Goal: Task Accomplishment & Management: Manage account settings

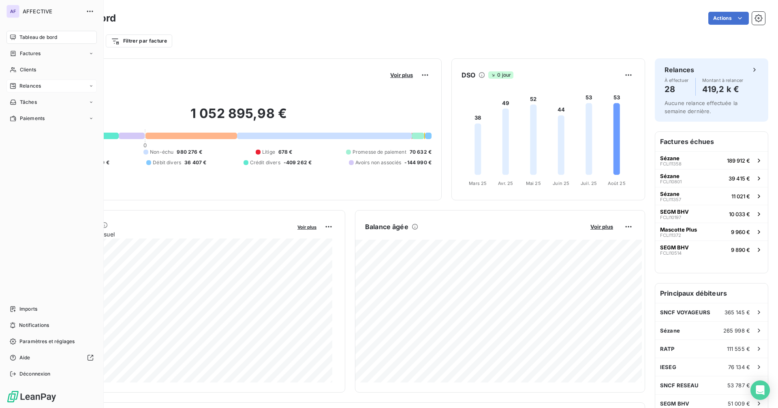
click at [23, 85] on span "Relances" at bounding box center [29, 85] width 21 height 7
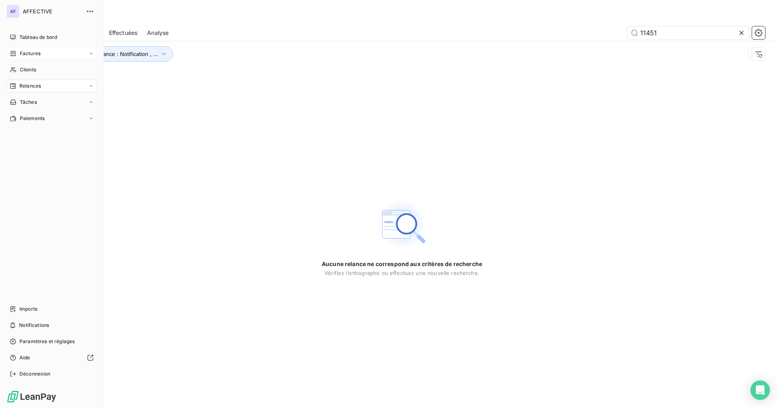
click at [54, 50] on div "Factures" at bounding box center [51, 53] width 90 height 13
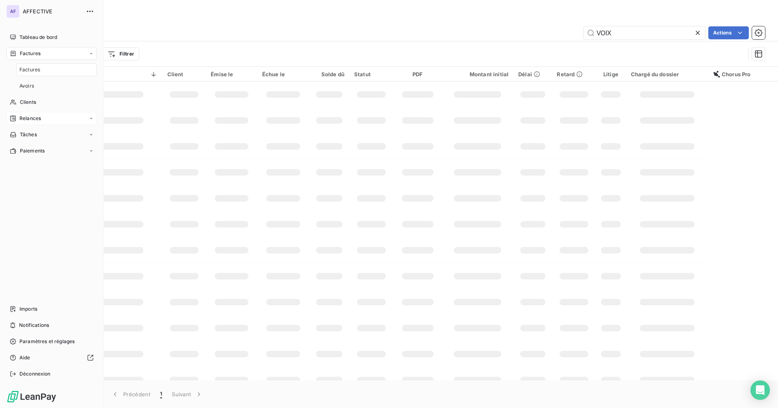
click at [47, 117] on div "Relances" at bounding box center [51, 118] width 90 height 13
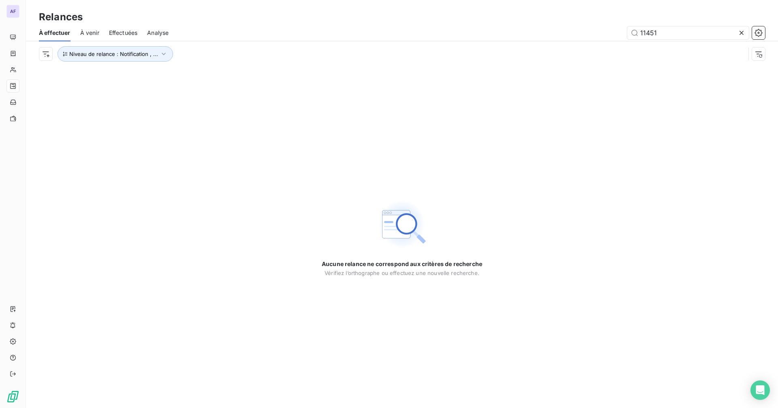
click at [743, 31] on icon at bounding box center [741, 33] width 8 height 8
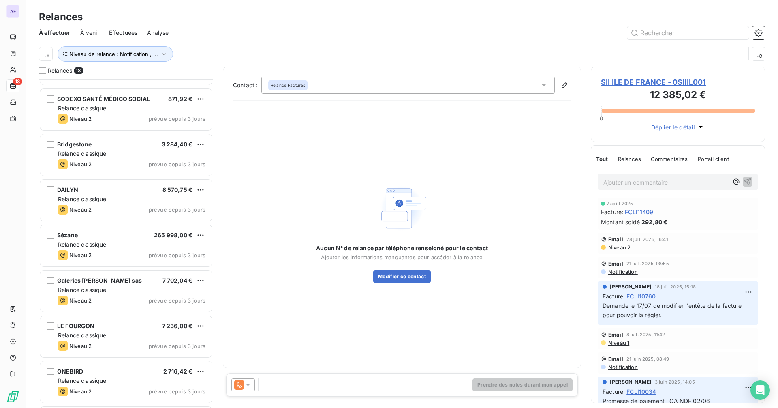
scroll to position [489, 0]
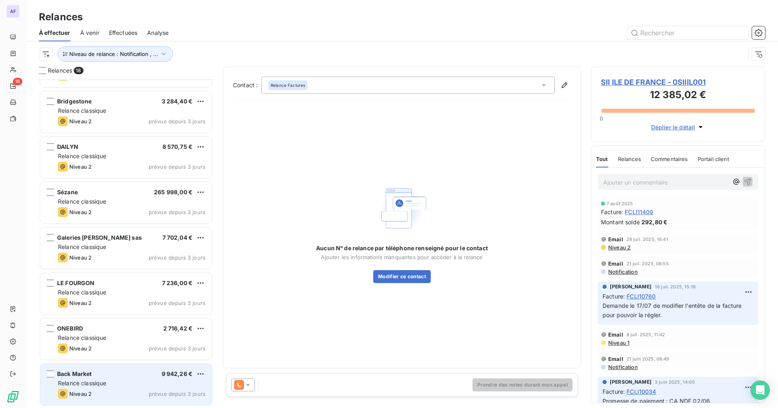
click at [115, 383] on div "Relance classique" at bounding box center [131, 383] width 147 height 8
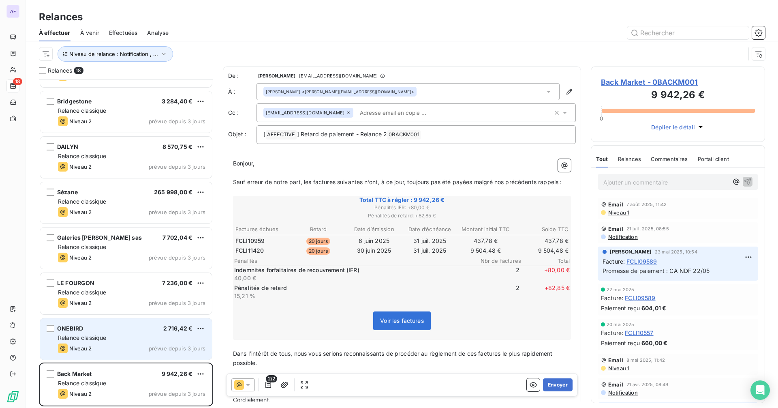
click at [149, 334] on div "Relance classique" at bounding box center [131, 337] width 147 height 8
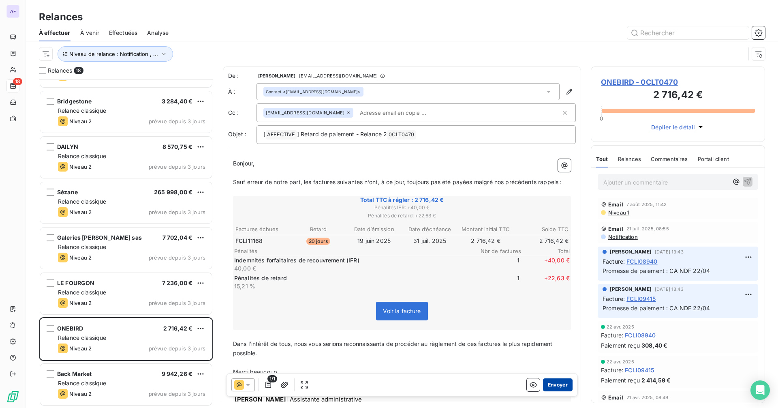
click at [550, 383] on button "Envoyer" at bounding box center [558, 384] width 30 height 13
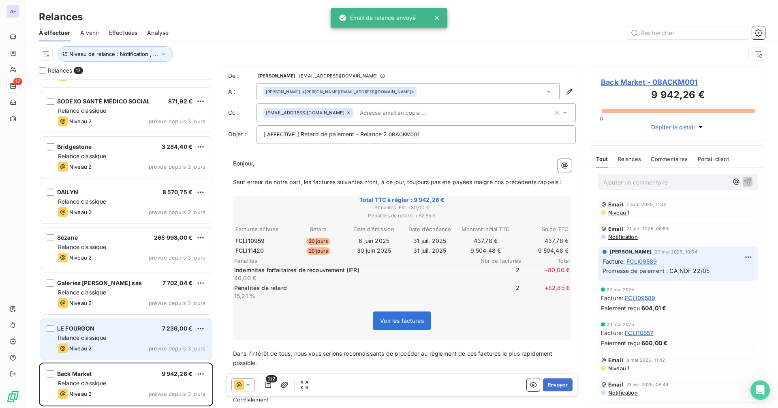
scroll to position [443, 0]
click at [120, 333] on div "LE FOURGON 7 236,00 € Relance classique Niveau 2 prévue depuis 3 jours" at bounding box center [126, 338] width 172 height 41
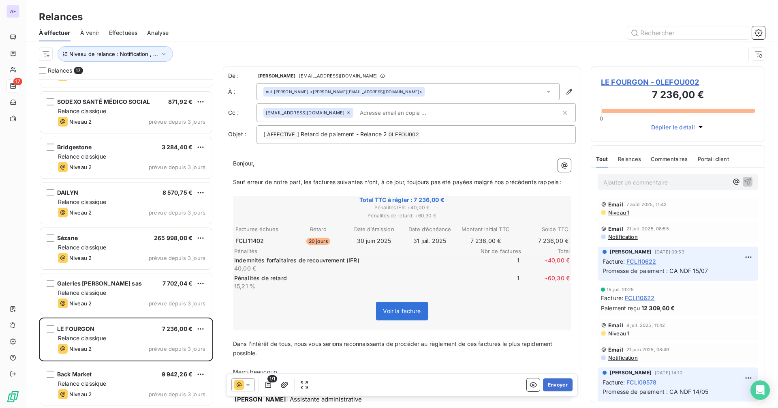
click at [411, 116] on div "[EMAIL_ADDRESS][DOMAIN_NAME]" at bounding box center [411, 113] width 297 height 12
paste input "[EMAIL_ADDRESS][DOMAIN_NAME]"
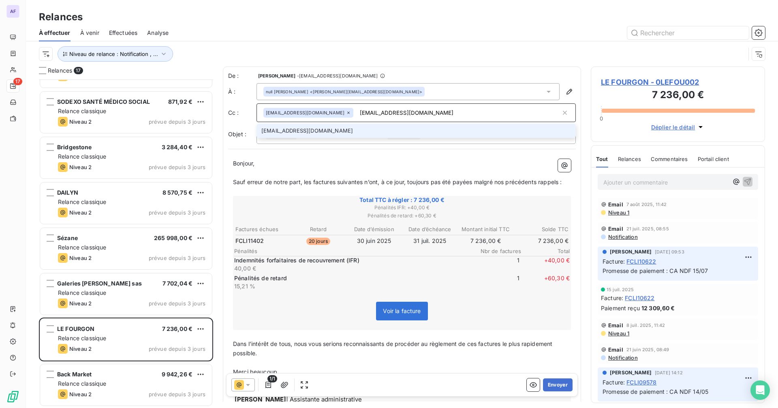
type input "[EMAIL_ADDRESS][DOMAIN_NAME]"
click at [375, 127] on li "[EMAIL_ADDRESS][DOMAIN_NAME]" at bounding box center [415, 131] width 319 height 14
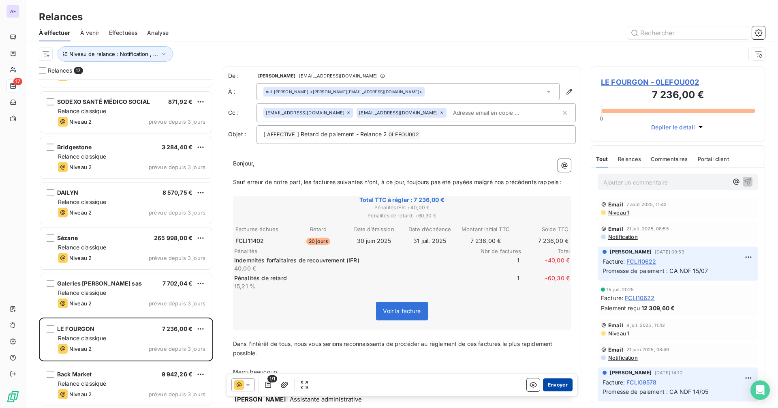
click at [558, 383] on button "Envoyer" at bounding box center [558, 384] width 30 height 13
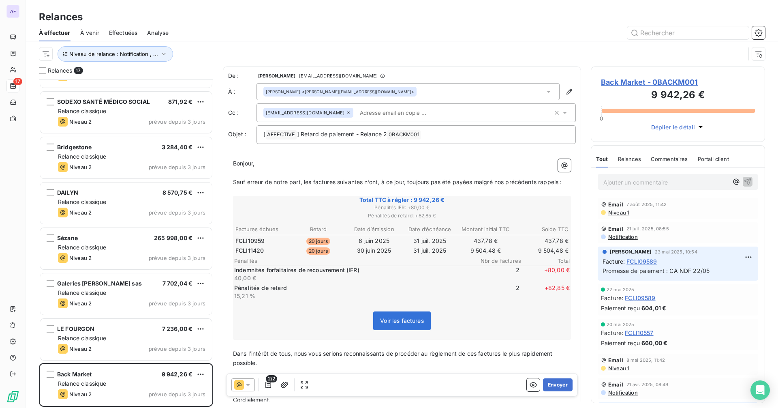
scroll to position [398, 0]
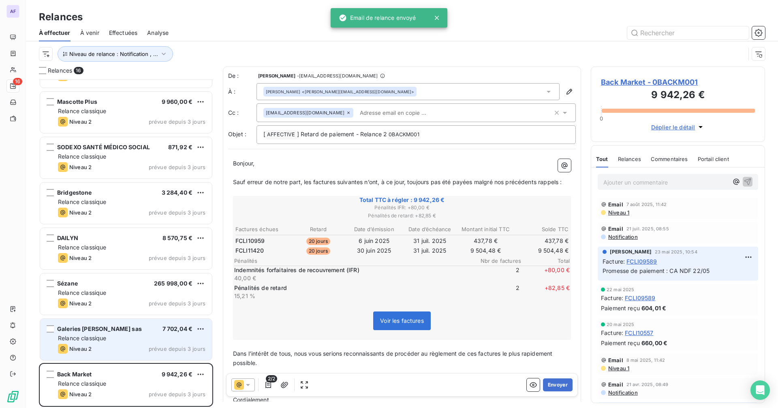
click at [121, 342] on div "Relance classique" at bounding box center [131, 338] width 147 height 8
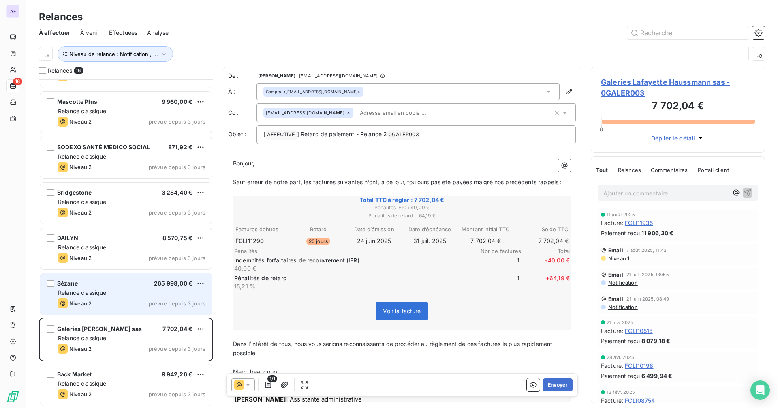
click at [105, 295] on span "Relance classique" at bounding box center [82, 292] width 49 height 7
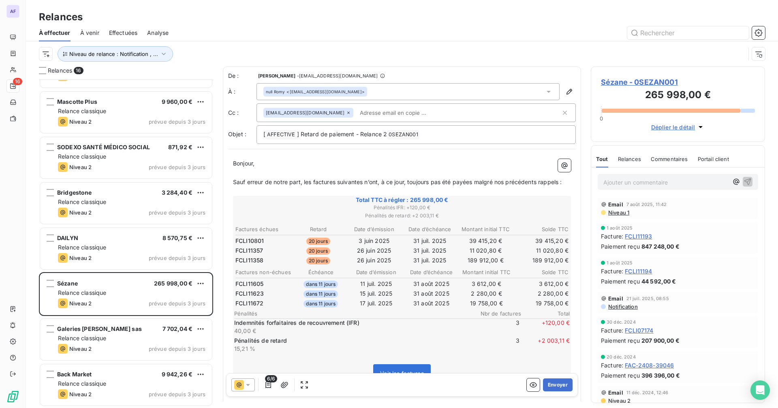
click at [617, 213] on span "Niveau 1" at bounding box center [618, 212] width 22 height 6
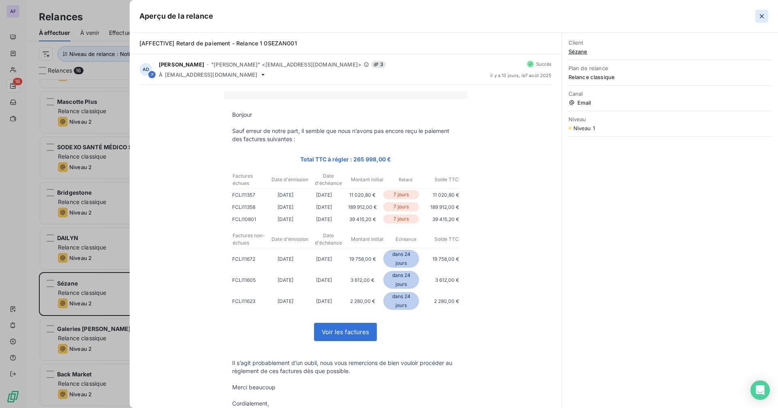
click at [759, 15] on icon "button" at bounding box center [762, 16] width 8 height 8
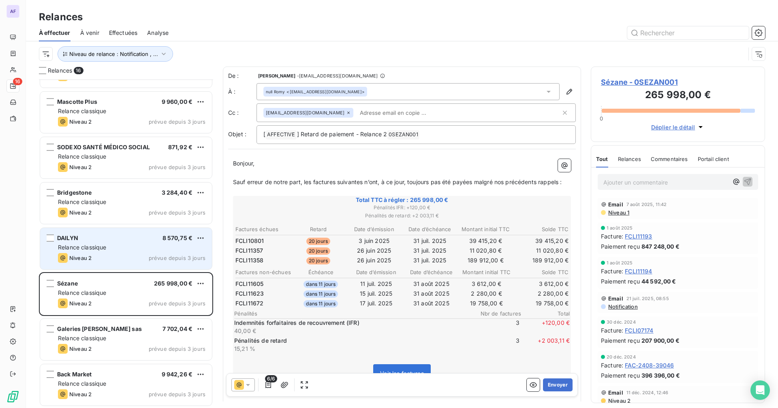
click at [103, 240] on div "[PERSON_NAME] 8 570,75 €" at bounding box center [131, 237] width 147 height 7
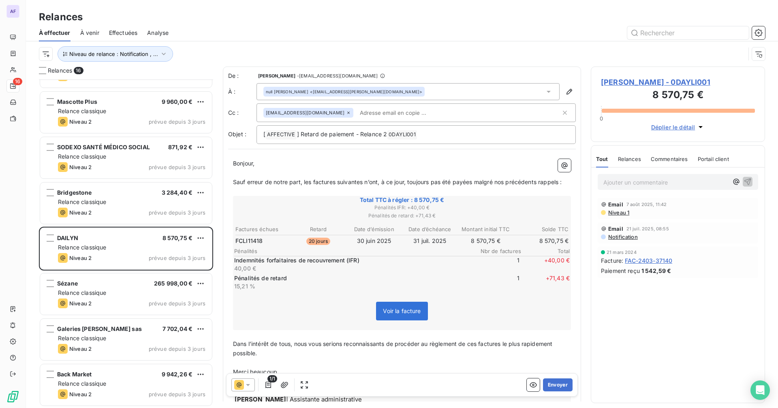
click at [646, 83] on span "[PERSON_NAME] - 0DAYLI001" at bounding box center [678, 82] width 154 height 11
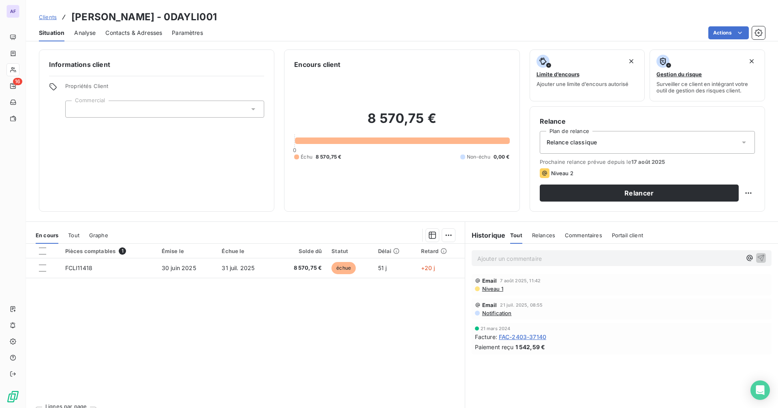
click at [138, 36] on span "Contacts & Adresses" at bounding box center [133, 33] width 57 height 8
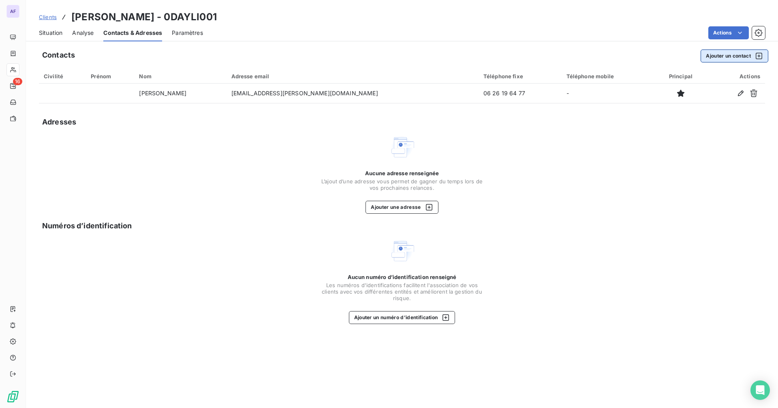
click at [733, 50] on button "Ajouter un contact" at bounding box center [734, 55] width 68 height 13
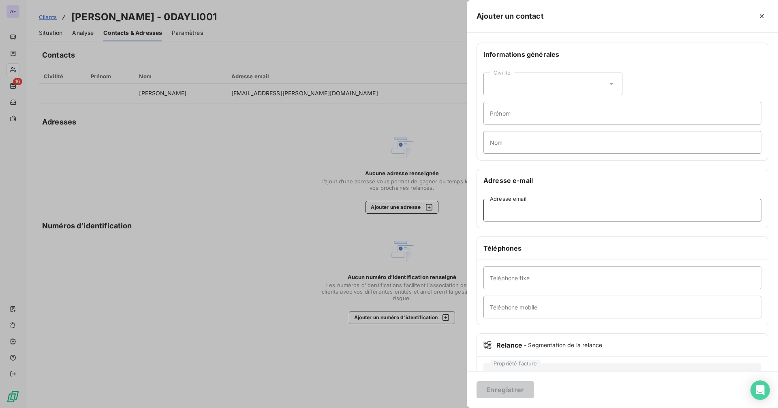
click at [510, 212] on input "Adresse email" at bounding box center [622, 210] width 278 height 23
paste input "[EMAIL_ADDRESS][PERSON_NAME][DOMAIN_NAME]"
type input "[EMAIL_ADDRESS][PERSON_NAME][DOMAIN_NAME]"
click at [517, 151] on input "Nom" at bounding box center [622, 142] width 278 height 23
type input "Leclercq"
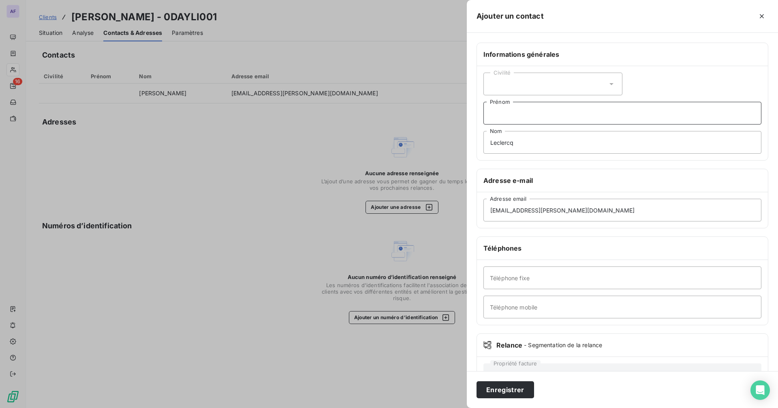
click at [508, 111] on input "Prénom" at bounding box center [622, 113] width 278 height 23
type input "Mailys"
click at [512, 389] on button "Enregistrer" at bounding box center [505, 389] width 58 height 17
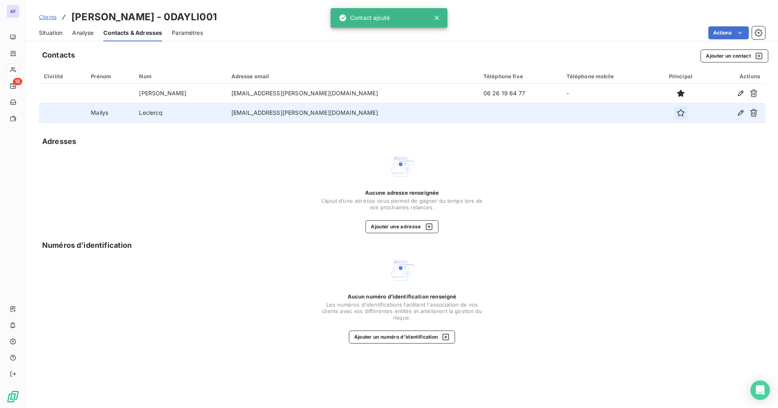
click at [677, 113] on icon "button" at bounding box center [681, 113] width 8 height 8
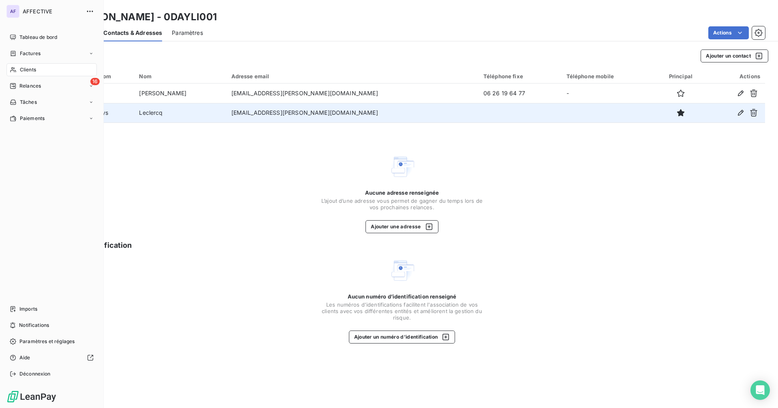
click at [19, 85] on span "Relances" at bounding box center [29, 85] width 21 height 7
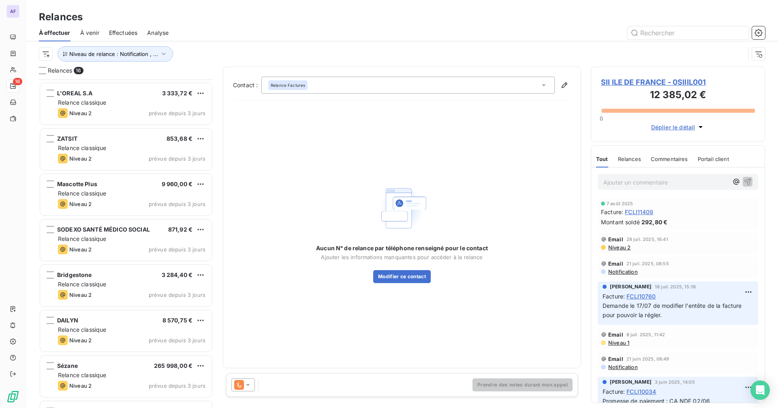
scroll to position [325, 0]
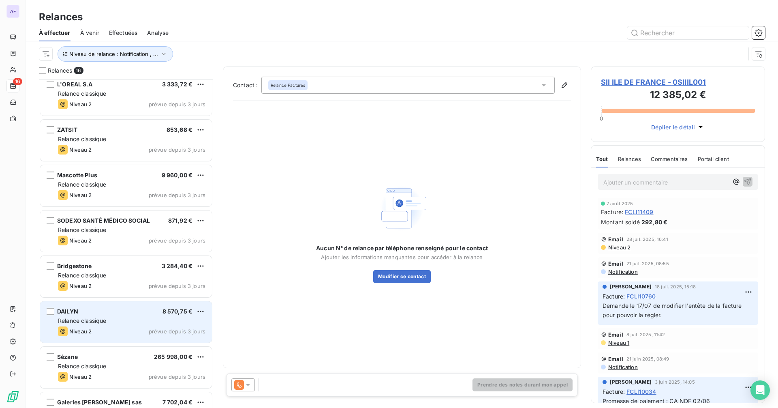
click at [113, 314] on div "[PERSON_NAME] 8 570,75 €" at bounding box center [131, 310] width 147 height 7
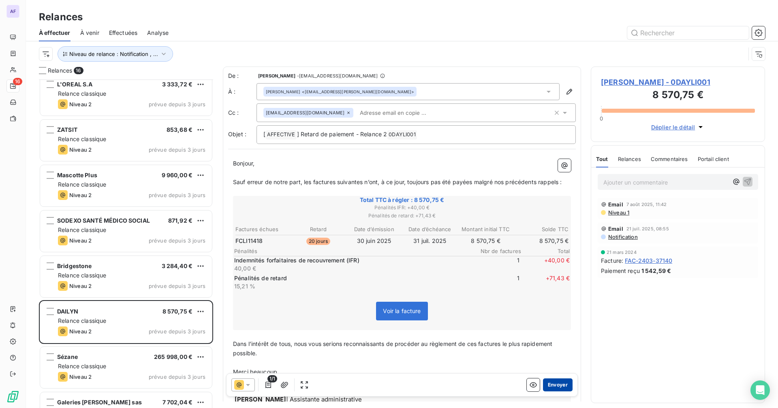
click at [559, 388] on button "Envoyer" at bounding box center [558, 384] width 30 height 13
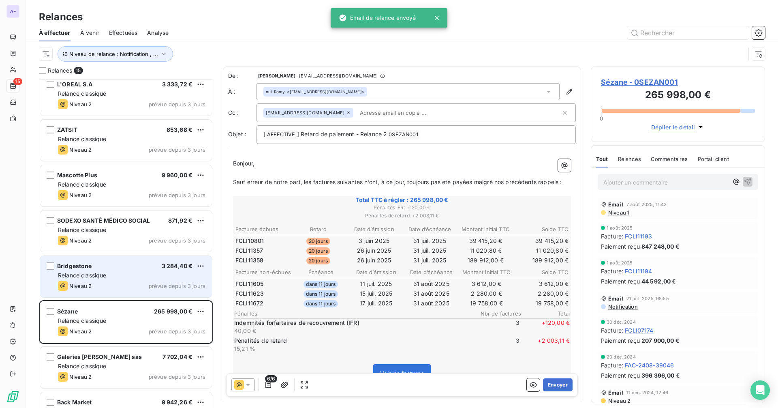
click at [136, 273] on div "Relance classique" at bounding box center [131, 275] width 147 height 8
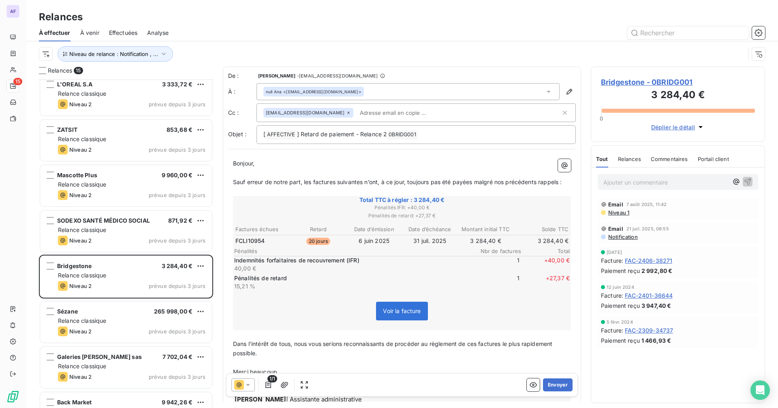
click at [690, 79] on span "Bridgestone - 0BRIDG001" at bounding box center [678, 82] width 154 height 11
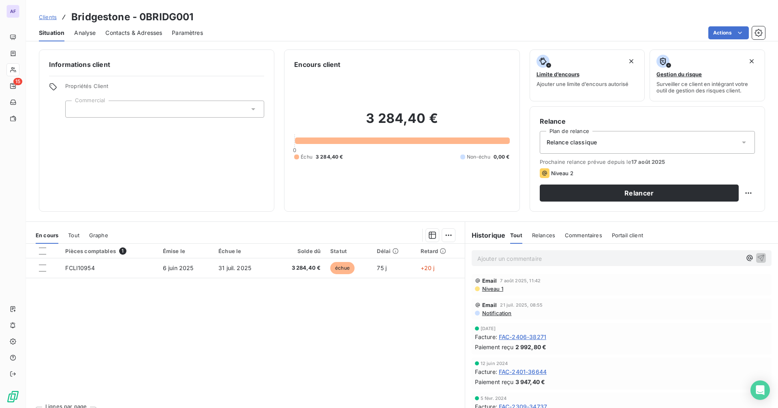
click at [123, 31] on span "Contacts & Adresses" at bounding box center [133, 33] width 57 height 8
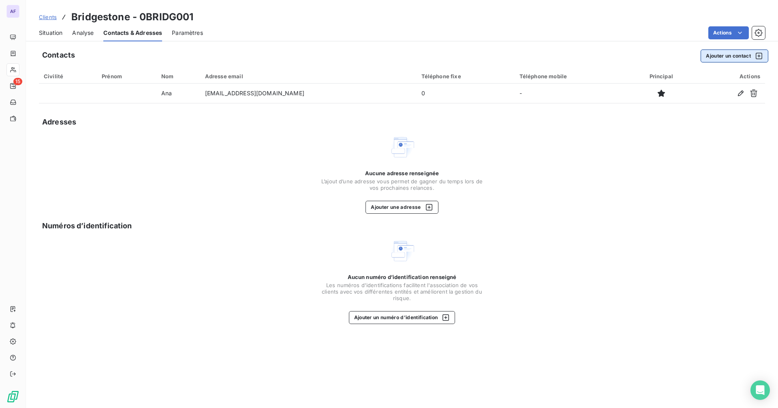
click at [734, 53] on button "Ajouter un contact" at bounding box center [734, 55] width 68 height 13
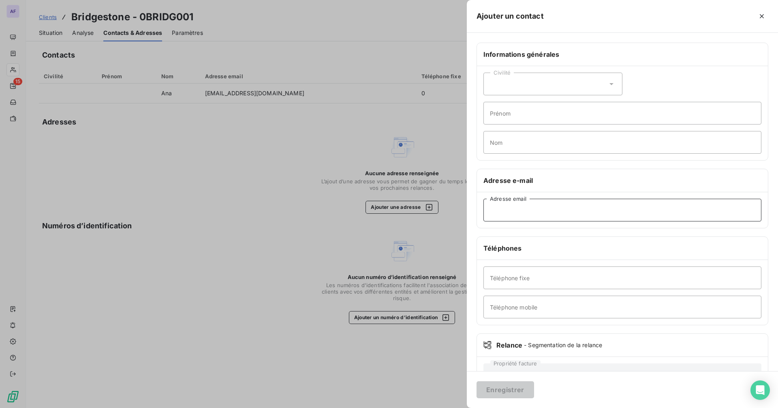
click at [516, 216] on input "Adresse email" at bounding box center [622, 210] width 278 height 23
paste input "[PERSON_NAME][EMAIL_ADDRESS][DOMAIN_NAME]"
type input "[PERSON_NAME][EMAIL_ADDRESS][DOMAIN_NAME]"
click at [521, 147] on input "Nom" at bounding box center [622, 142] width 278 height 23
type input "Lunier"
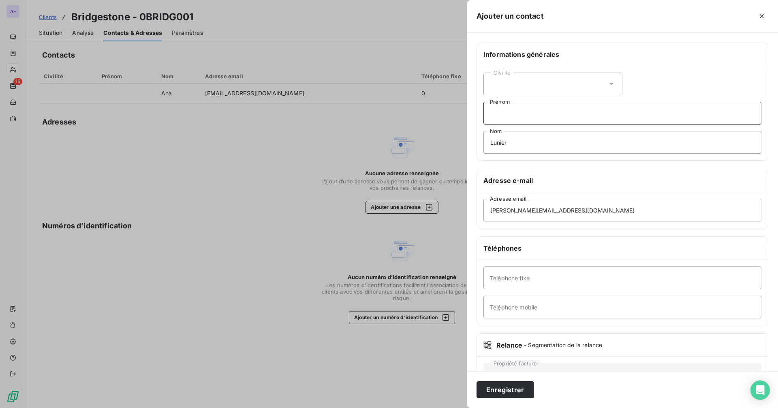
click at [520, 115] on input "Prénom" at bounding box center [622, 113] width 278 height 23
type input "[PERSON_NAME]"
click at [519, 387] on button "Enregistrer" at bounding box center [505, 389] width 58 height 17
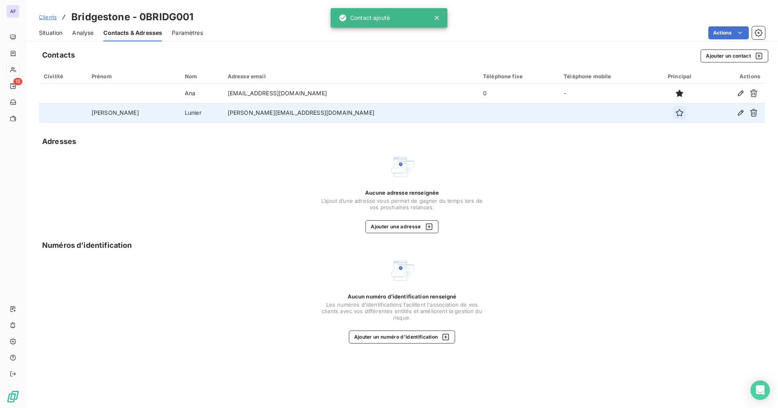
click at [675, 114] on icon "button" at bounding box center [679, 113] width 8 height 8
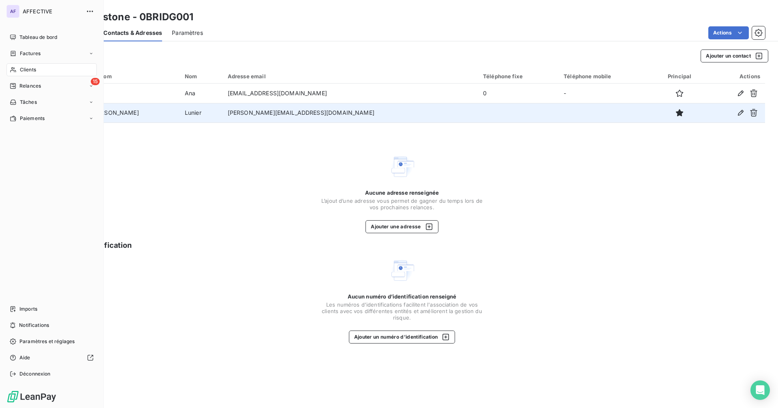
click at [20, 85] on span "Relances" at bounding box center [29, 85] width 21 height 7
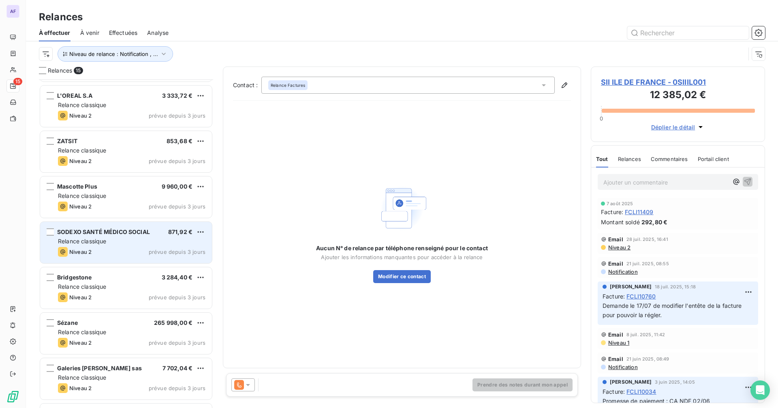
scroll to position [325, 0]
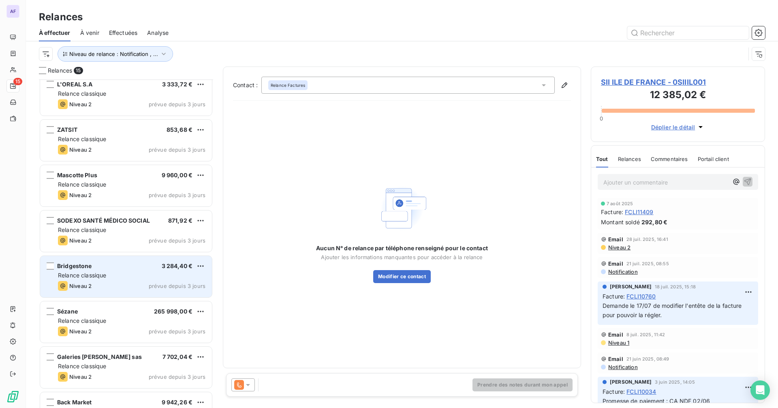
click at [98, 288] on div "Niveau 2 prévue depuis 3 jours" at bounding box center [131, 286] width 147 height 10
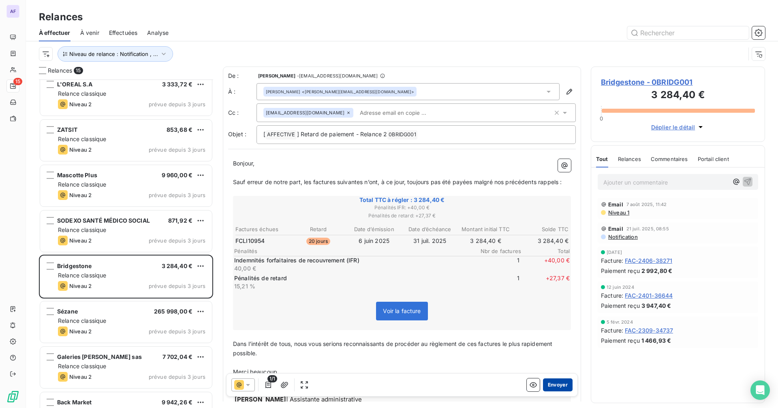
click at [547, 386] on button "Envoyer" at bounding box center [558, 384] width 30 height 13
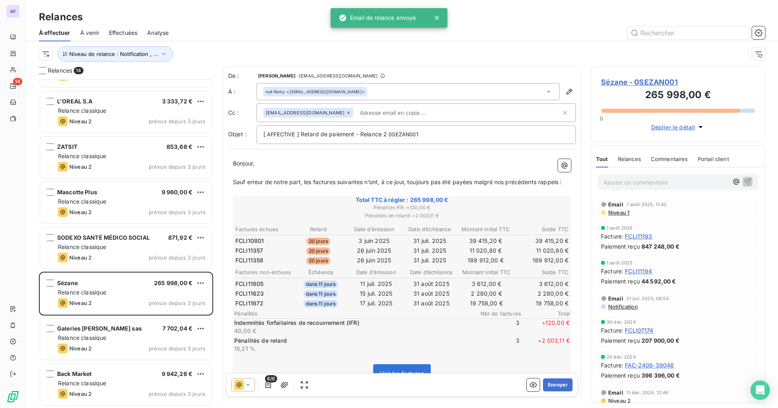
scroll to position [307, 0]
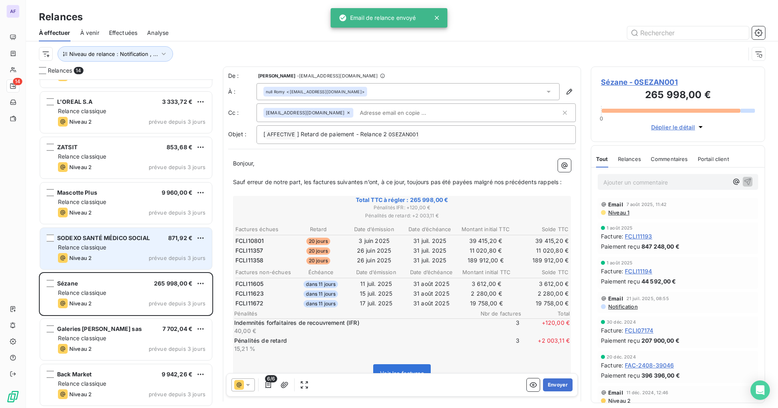
click at [89, 235] on span "SODEXO SANTÉ MÉDICO SOCIAL" at bounding box center [103, 237] width 93 height 7
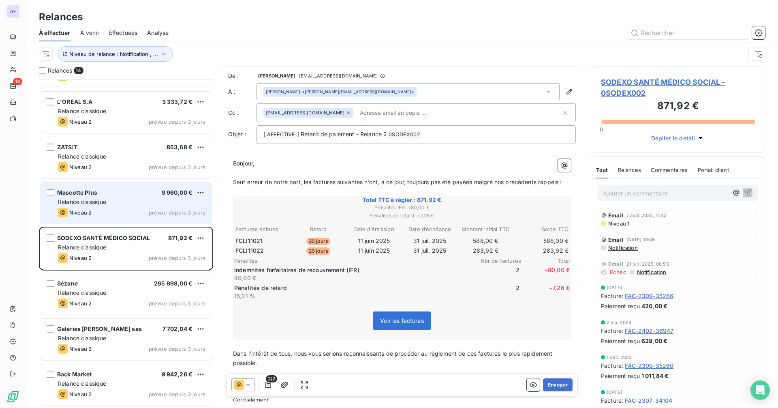
click at [98, 211] on div "Niveau 2 prévue depuis 3 jours" at bounding box center [131, 212] width 147 height 10
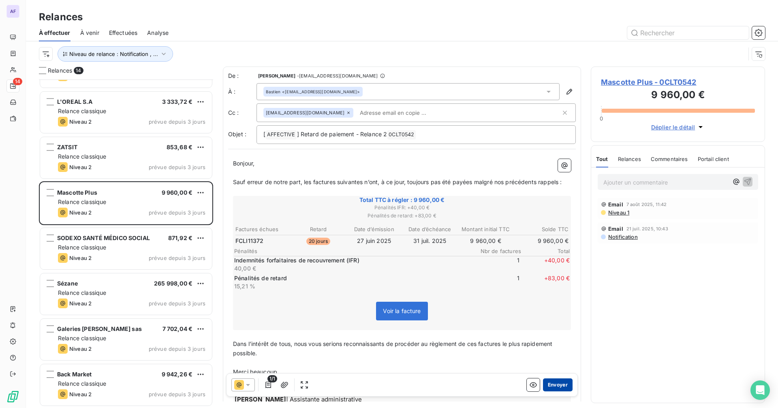
click at [549, 385] on button "Envoyer" at bounding box center [558, 384] width 30 height 13
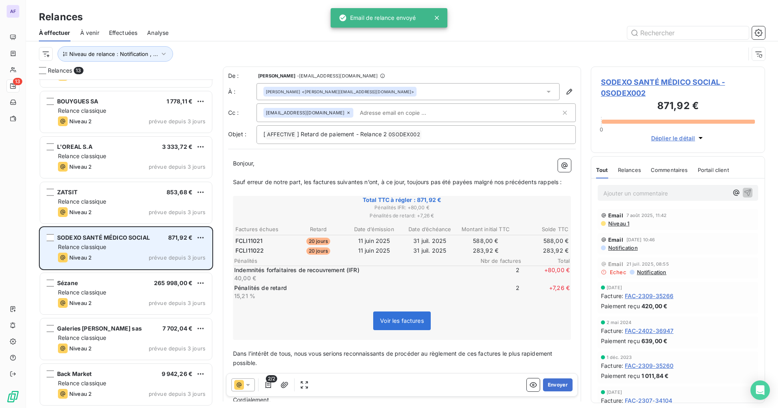
scroll to position [262, 0]
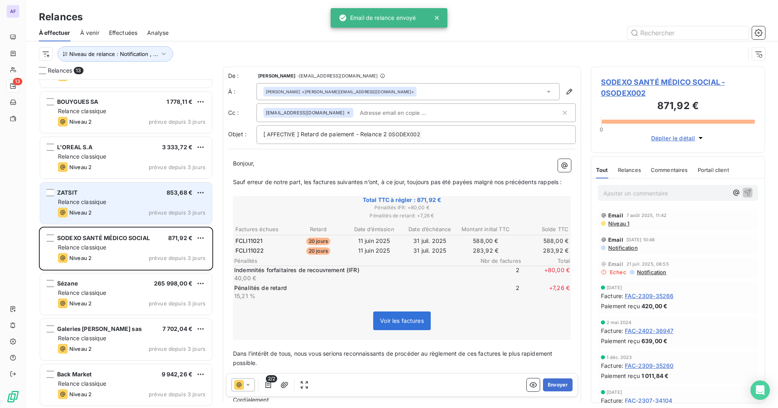
click at [116, 204] on div "Relance classique" at bounding box center [131, 202] width 147 height 8
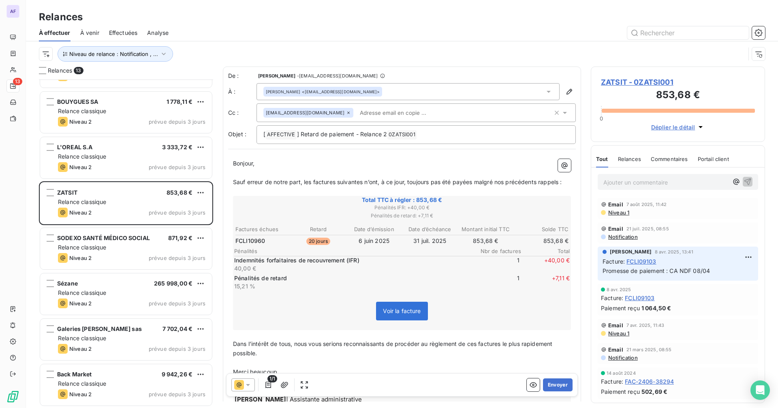
click at [380, 110] on input "text" at bounding box center [404, 113] width 94 height 12
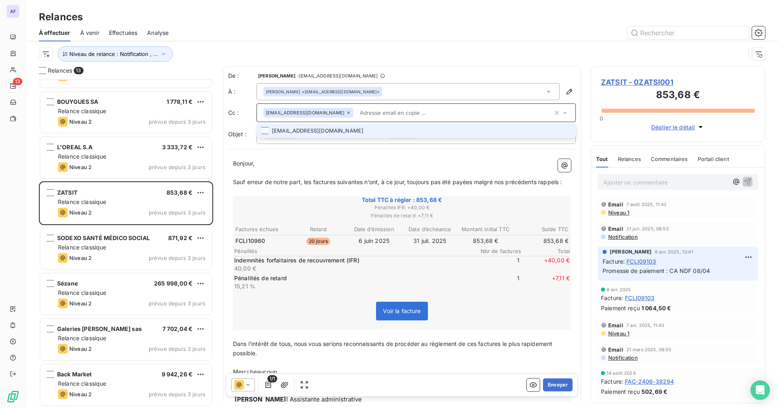
paste input "[EMAIL_ADDRESS][DOMAIN_NAME]; [EMAIL_ADDRESS][DOMAIN_NAME]"
drag, startPoint x: 386, startPoint y: 113, endPoint x: 449, endPoint y: 117, distance: 63.7
click at [449, 117] on input "[EMAIL_ADDRESS][DOMAIN_NAME]; [EMAIL_ADDRESS][DOMAIN_NAME]" at bounding box center [455, 113] width 196 height 12
type input "[EMAIL_ADDRESS][DOMAIN_NAME]"
click at [415, 127] on li "[EMAIL_ADDRESS][DOMAIN_NAME]" at bounding box center [415, 131] width 319 height 14
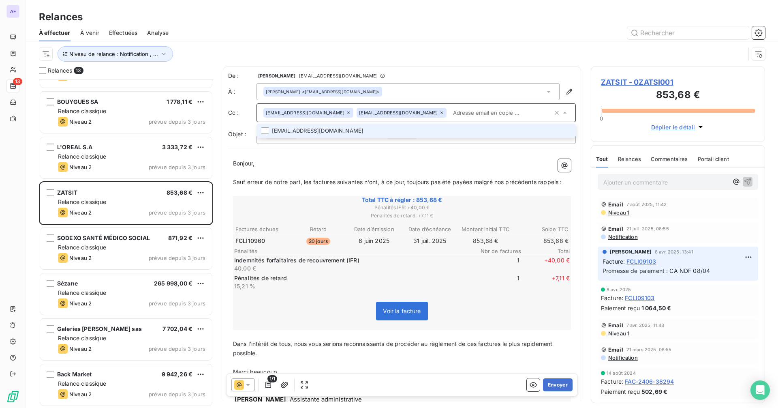
click at [350, 130] on li "[EMAIL_ADDRESS][DOMAIN_NAME]" at bounding box center [415, 131] width 319 height 14
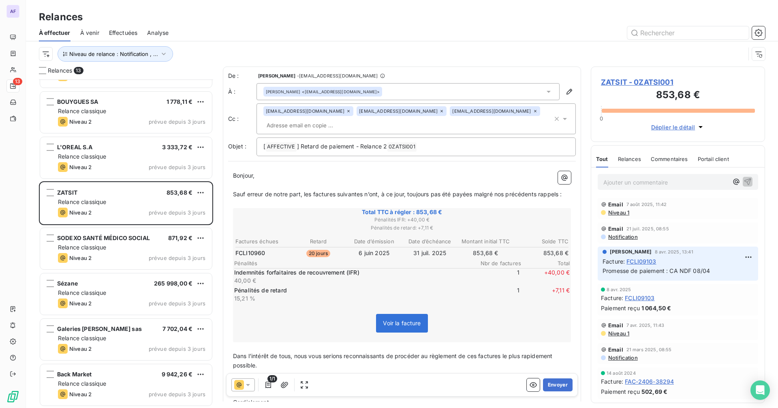
click at [443, 171] on p "Bonjour," at bounding box center [402, 175] width 338 height 9
click at [556, 385] on button "Envoyer" at bounding box center [558, 384] width 30 height 13
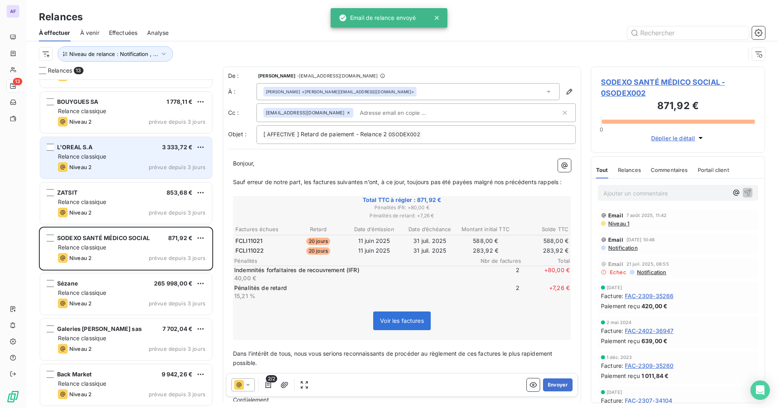
scroll to position [216, 0]
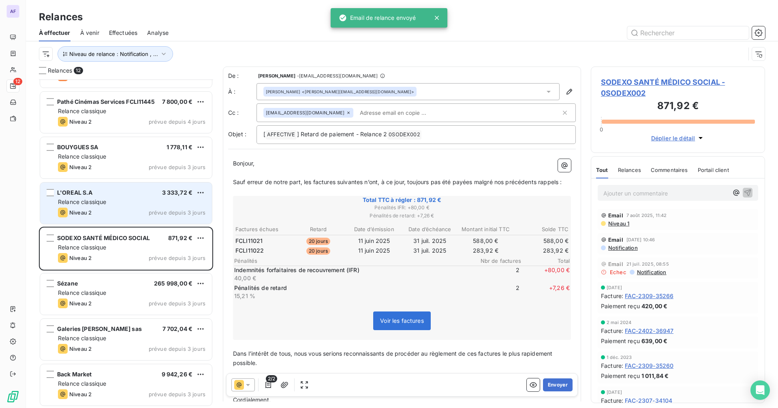
click at [88, 205] on div "Relance classique" at bounding box center [131, 202] width 147 height 8
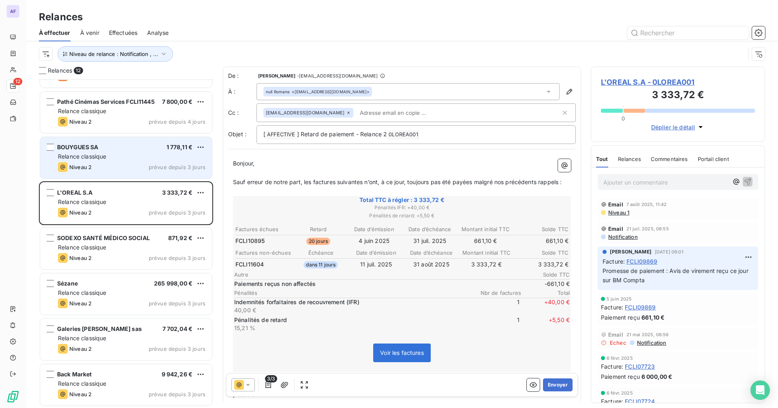
click at [107, 157] on div "Relance classique" at bounding box center [131, 156] width 147 height 8
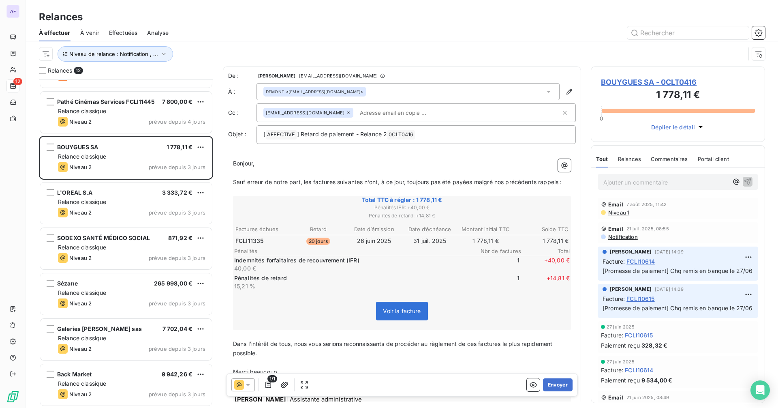
click at [692, 83] on span "BOUYGUES SA - 0CLT0416" at bounding box center [678, 82] width 154 height 11
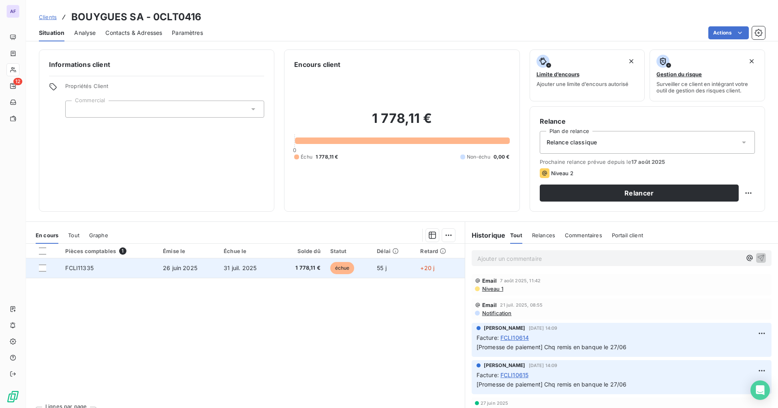
click at [238, 273] on td "31 juil. 2025" at bounding box center [248, 267] width 59 height 19
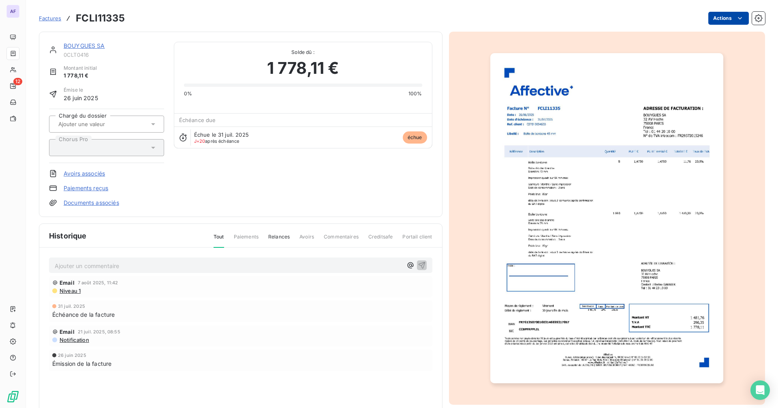
click at [715, 14] on html "AF 12 Factures FCLI11335 Actions BOUYGUES SA 0CLT0416 Montant initial 1 778,11 …" at bounding box center [389, 204] width 778 height 408
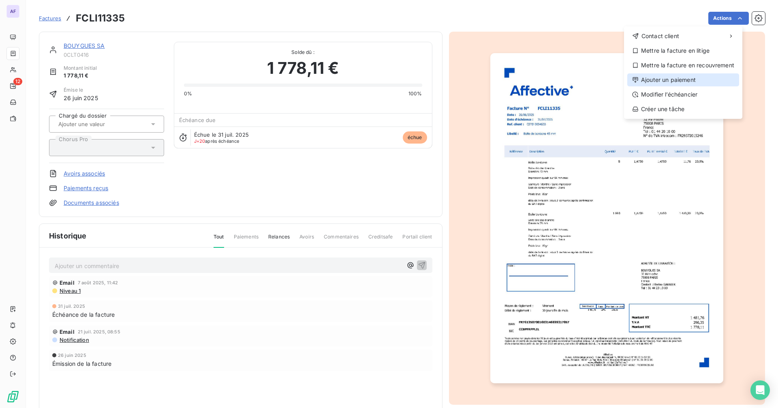
click at [686, 82] on div "Ajouter un paiement" at bounding box center [683, 79] width 112 height 13
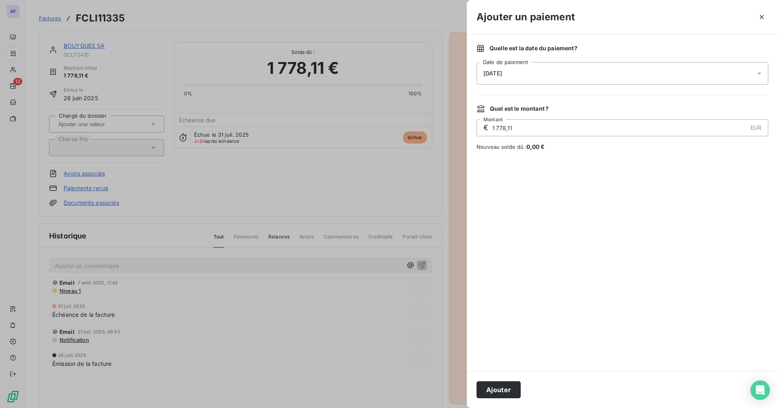
click at [591, 76] on div "[DATE]" at bounding box center [622, 73] width 292 height 23
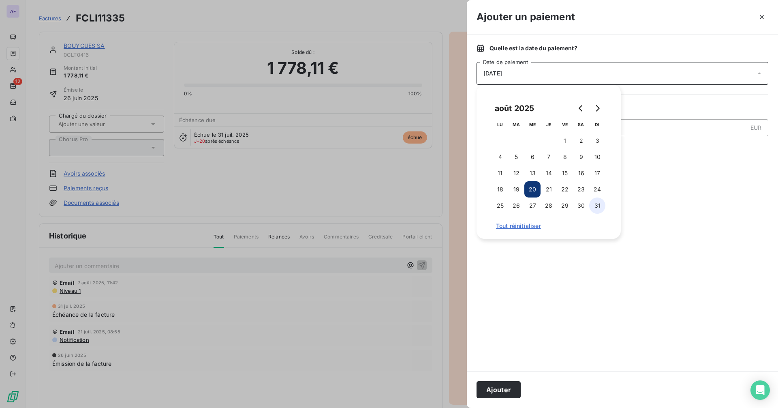
click at [602, 203] on button "31" at bounding box center [597, 205] width 16 height 16
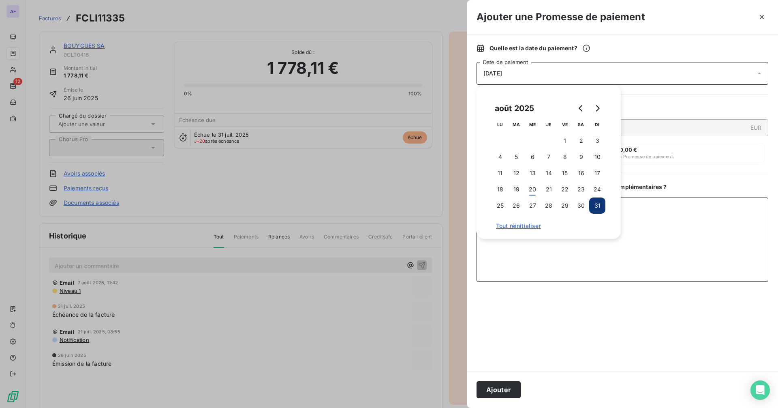
click at [673, 221] on textarea "Ajouter un commentaire ( facultatif )" at bounding box center [622, 239] width 292 height 84
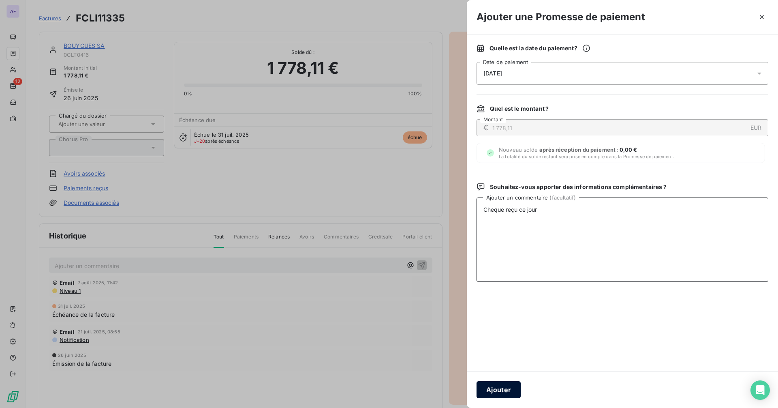
type textarea "Cheque reçu ce jour"
click at [493, 391] on button "Ajouter" at bounding box center [498, 389] width 44 height 17
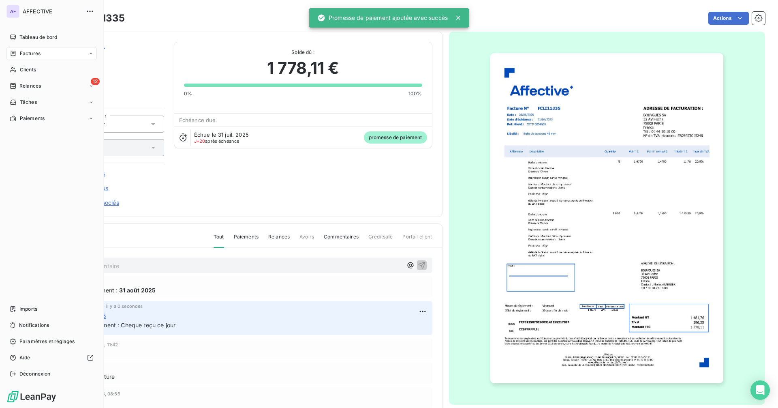
click at [18, 86] on div "Relances" at bounding box center [25, 85] width 31 height 7
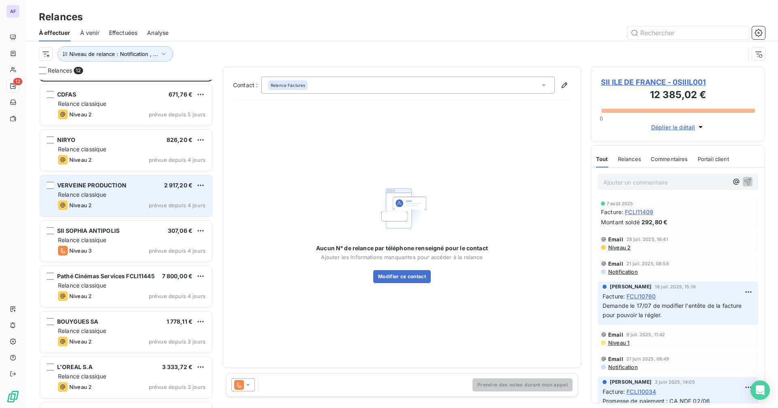
scroll to position [81, 0]
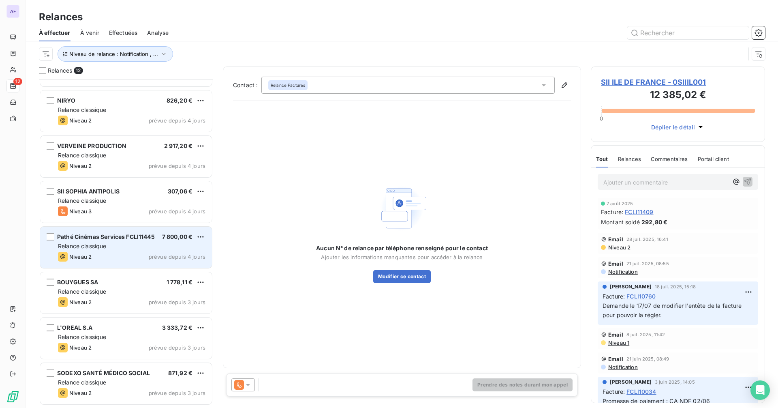
click at [143, 241] on div "Pathé Cinémas Services FCLI11445" at bounding box center [106, 237] width 98 height 8
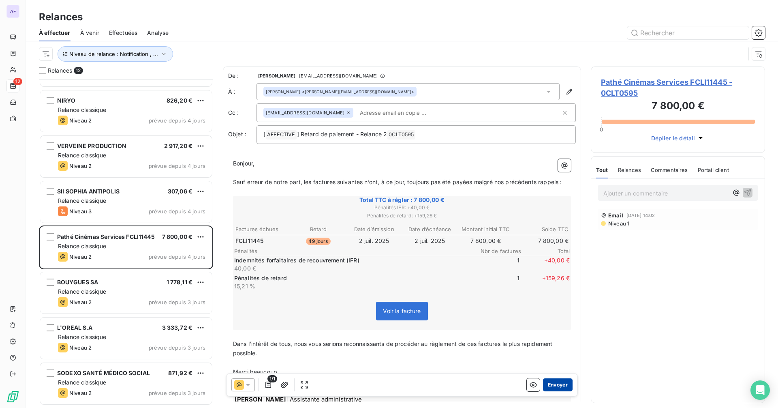
click at [546, 382] on button "Envoyer" at bounding box center [558, 384] width 30 height 13
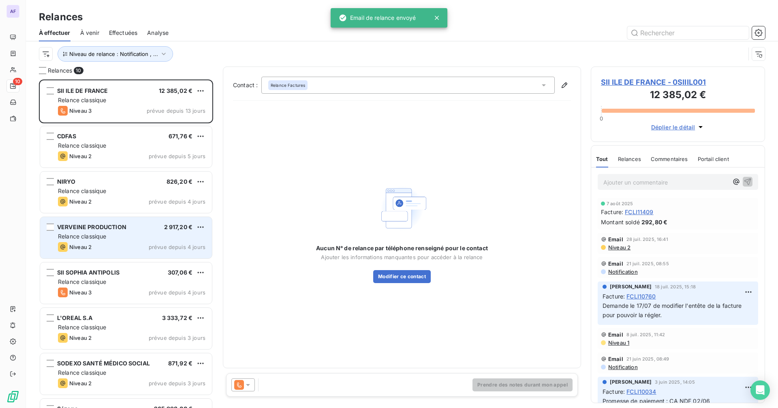
click at [103, 233] on span "Relance classique" at bounding box center [82, 236] width 49 height 7
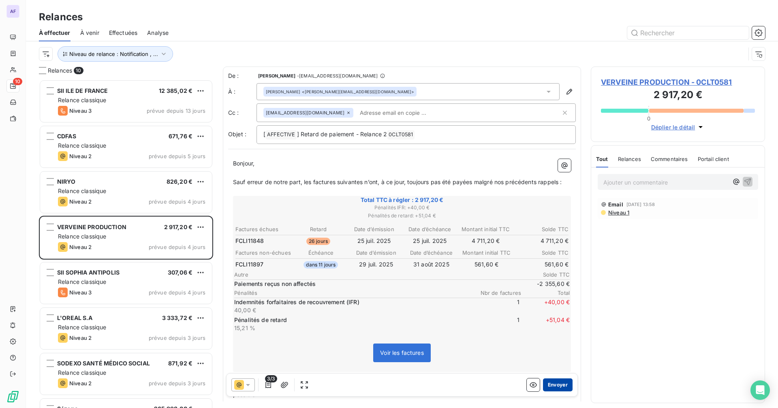
click at [556, 384] on button "Envoyer" at bounding box center [558, 384] width 30 height 13
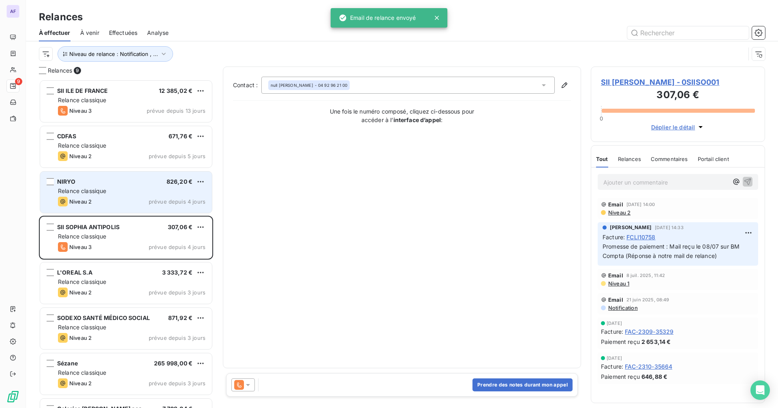
click at [91, 192] on span "Relance classique" at bounding box center [82, 190] width 49 height 7
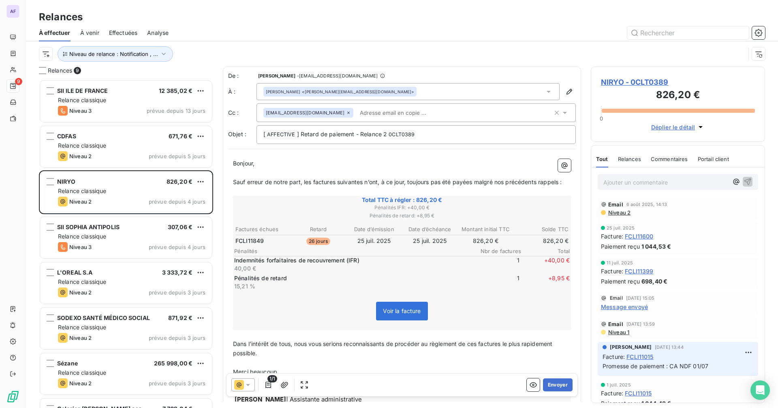
click at [547, 92] on icon at bounding box center [549, 92] width 4 height 2
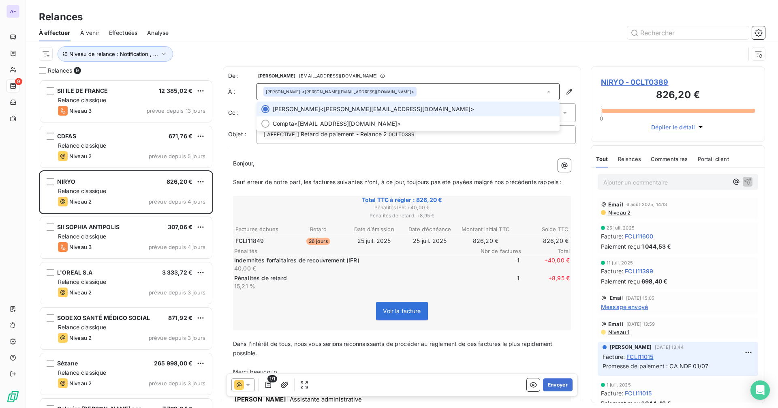
click at [479, 69] on div "De : [PERSON_NAME] - [EMAIL_ADDRESS][DOMAIN_NAME] À : [PERSON_NAME] <[PERSON_NA…" at bounding box center [402, 248] width 358 height 365
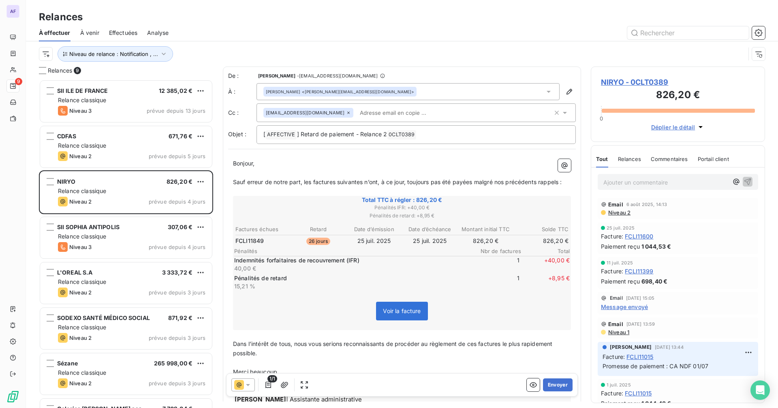
click at [415, 110] on div "[EMAIL_ADDRESS][DOMAIN_NAME]" at bounding box center [407, 113] width 289 height 12
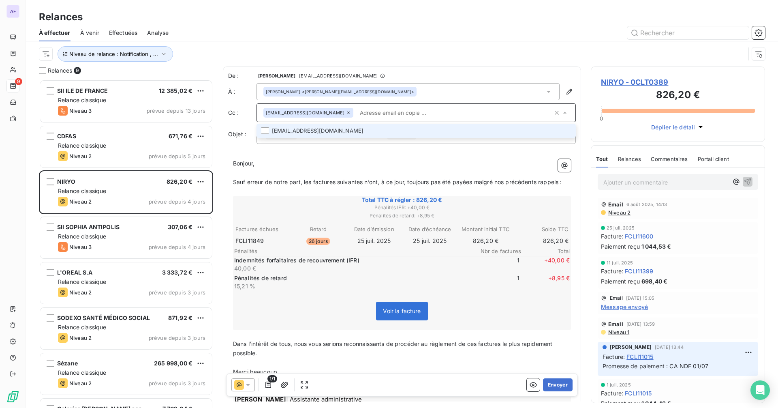
click at [346, 134] on li "[EMAIL_ADDRESS][DOMAIN_NAME]" at bounding box center [415, 131] width 319 height 14
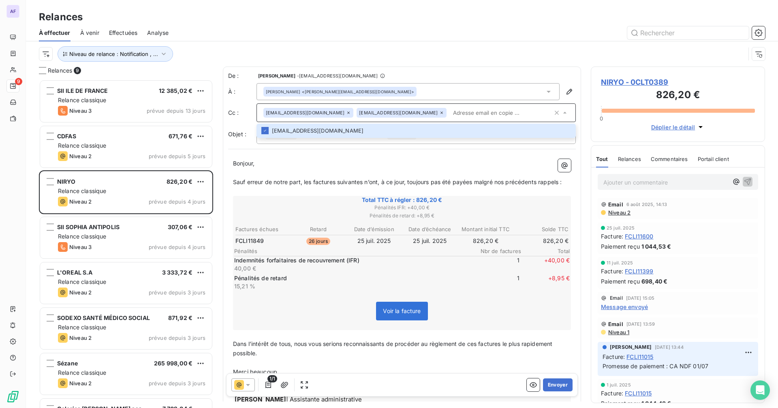
click at [474, 274] on span "1" at bounding box center [495, 282] width 49 height 16
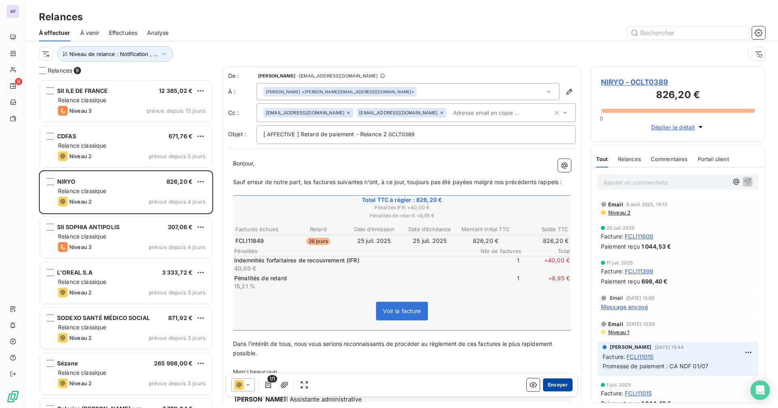
click at [551, 386] on button "Envoyer" at bounding box center [558, 384] width 30 height 13
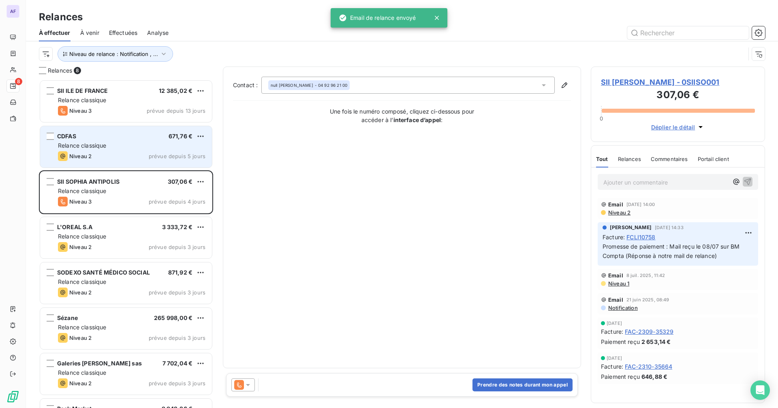
click at [137, 151] on div "CDFAS 671,76 € Relance classique Niveau 2 prévue depuis 5 jours" at bounding box center [126, 146] width 172 height 41
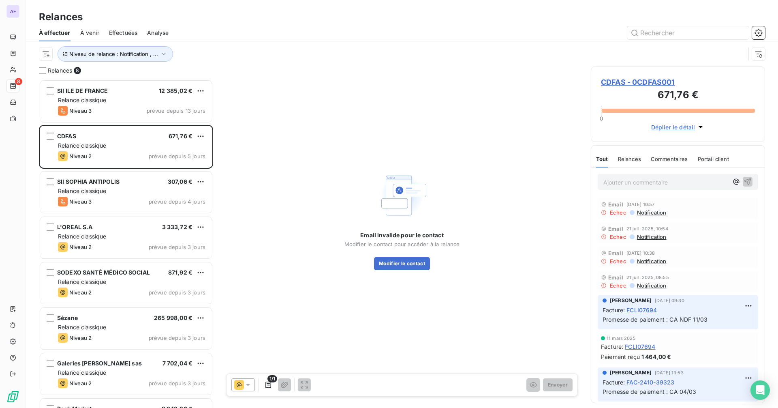
click at [673, 81] on span "CDFAS - 0CDFAS001" at bounding box center [678, 82] width 154 height 11
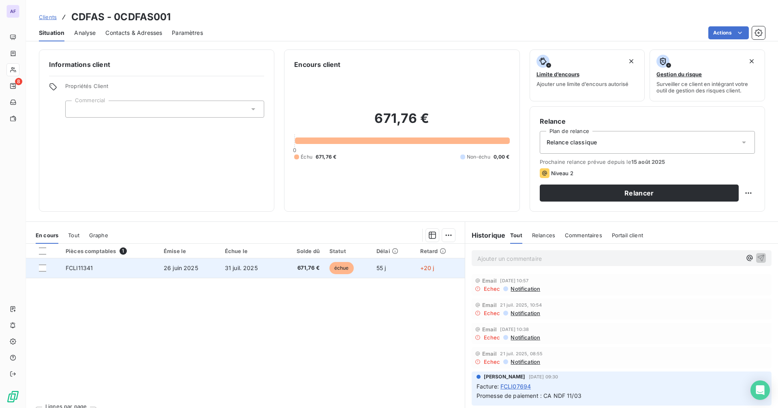
click at [137, 267] on td "FCLI11341" at bounding box center [110, 267] width 98 height 19
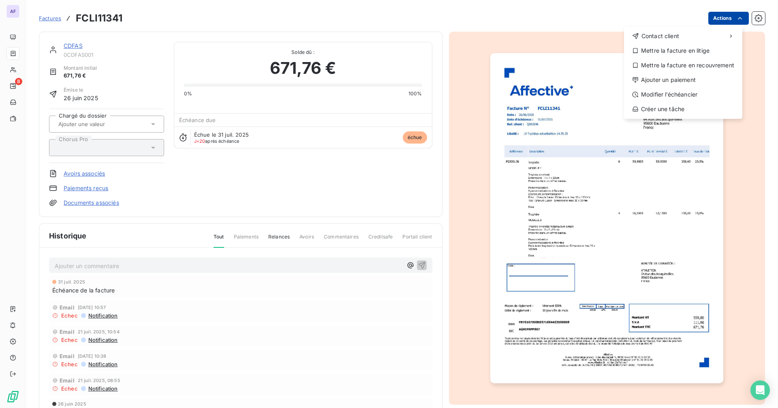
click at [719, 17] on html "AF 8 Factures FCLI11341 Actions Contact client Mettre la facture en litige Mett…" at bounding box center [389, 204] width 778 height 408
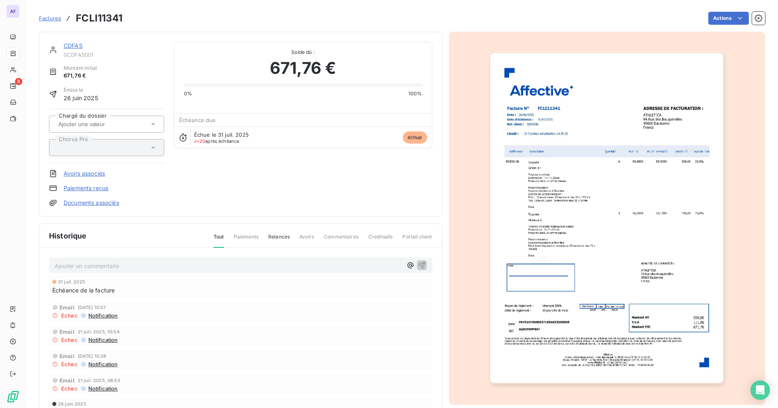
drag, startPoint x: 518, startPoint y: 26, endPoint x: 369, endPoint y: 26, distance: 149.1
click at [517, 26] on html "AF 8 Factures FCLI11341 Actions CDFAS 0CDFAS001 Montant initial 671,76 € Émise …" at bounding box center [389, 204] width 778 height 408
click at [69, 48] on link "CDFAS" at bounding box center [73, 45] width 19 height 7
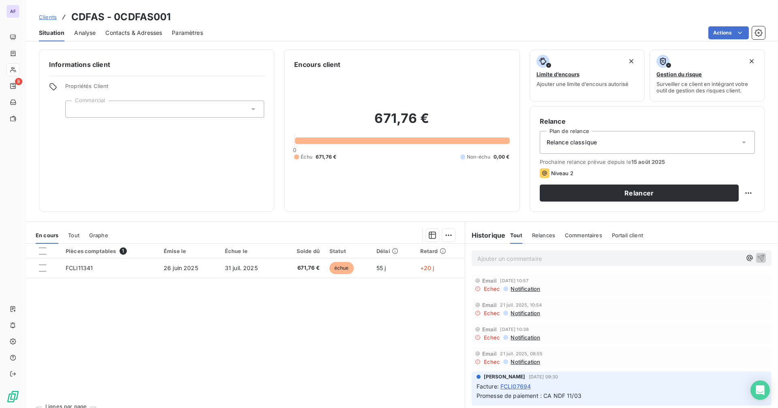
click at [132, 30] on span "Contacts & Adresses" at bounding box center [133, 33] width 57 height 8
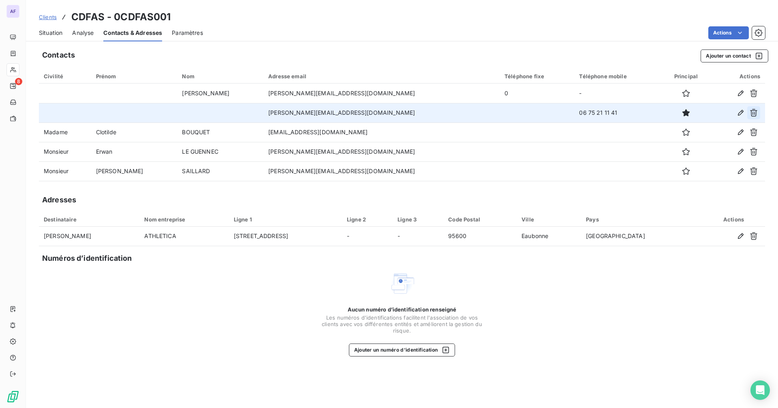
click at [757, 111] on icon "button" at bounding box center [753, 113] width 8 height 8
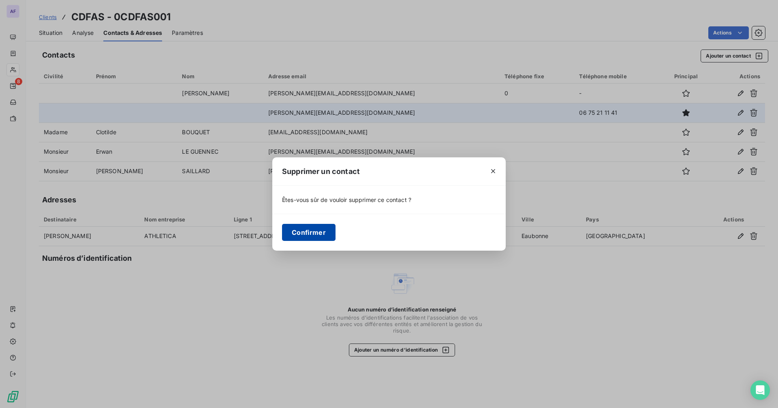
click at [307, 235] on button "Confirmer" at bounding box center [308, 232] width 53 height 17
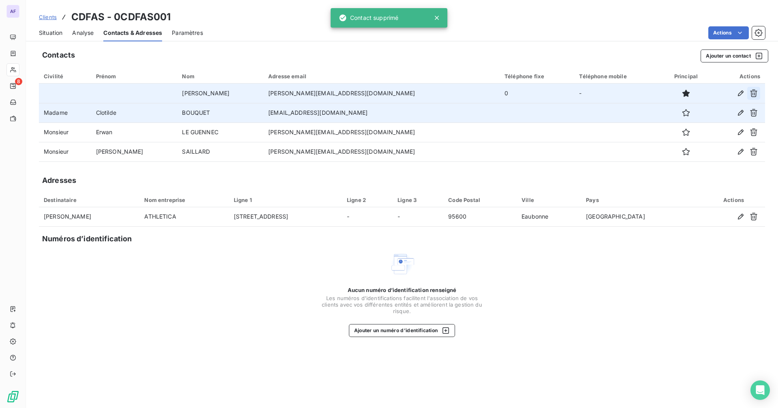
click at [753, 91] on icon "button" at bounding box center [753, 94] width 7 height 8
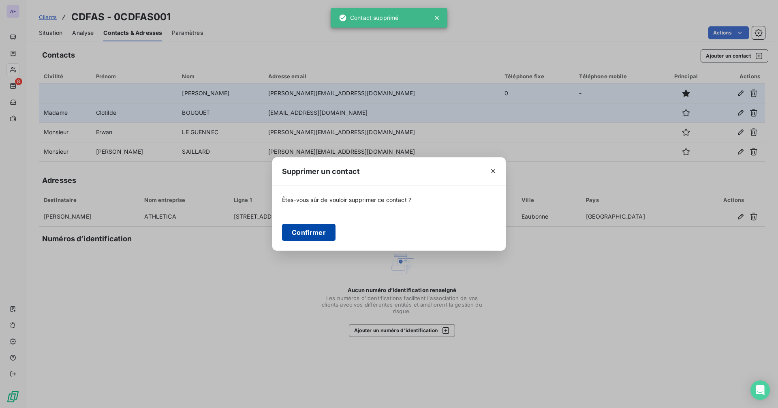
click at [316, 237] on button "Confirmer" at bounding box center [308, 232] width 53 height 17
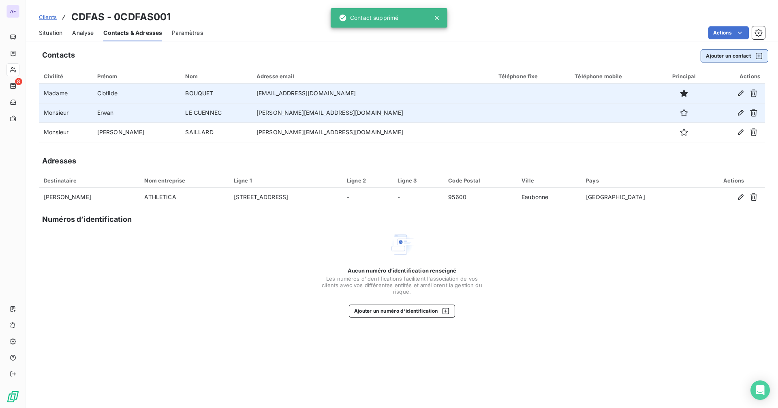
click at [722, 49] on button "Ajouter un contact" at bounding box center [734, 55] width 68 height 13
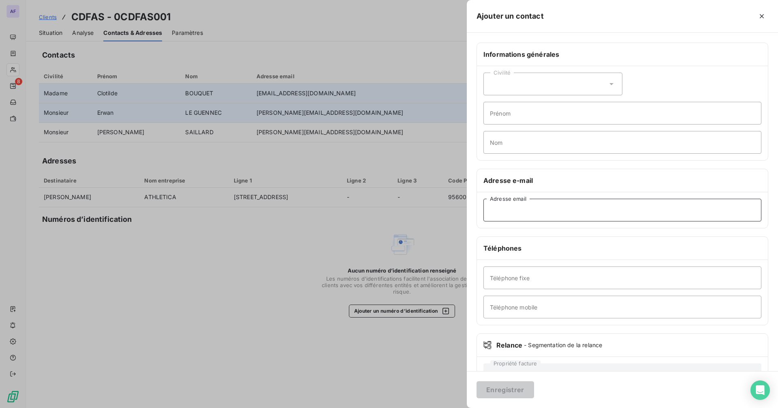
click at [494, 208] on input "Adresse email" at bounding box center [622, 210] width 278 height 23
paste input "[PERSON_NAME][EMAIL_ADDRESS][DOMAIN_NAME]"
type input "[PERSON_NAME][EMAIL_ADDRESS][DOMAIN_NAME]"
click at [505, 143] on input "Nom" at bounding box center [622, 142] width 278 height 23
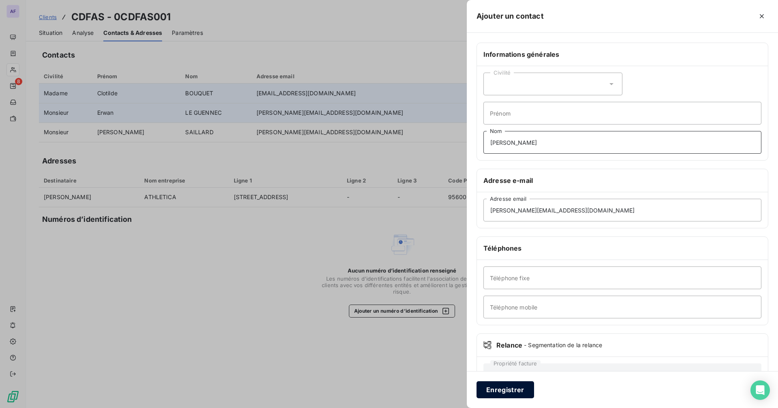
type input "[PERSON_NAME]"
click at [517, 392] on button "Enregistrer" at bounding box center [505, 389] width 58 height 17
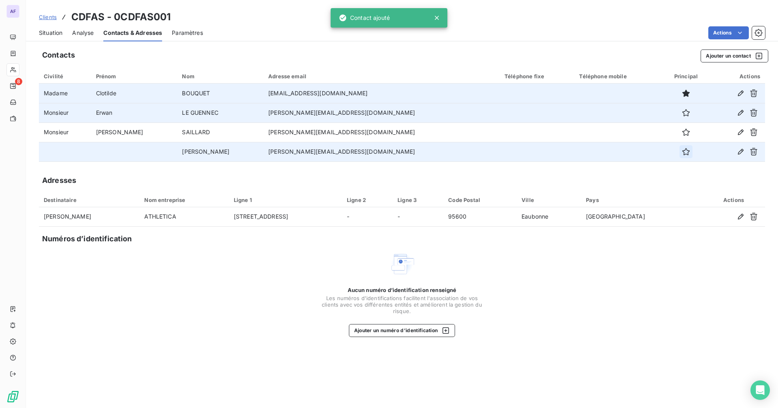
click at [682, 152] on icon "button" at bounding box center [685, 151] width 7 height 7
click at [43, 30] on span "Situation" at bounding box center [50, 33] width 23 height 8
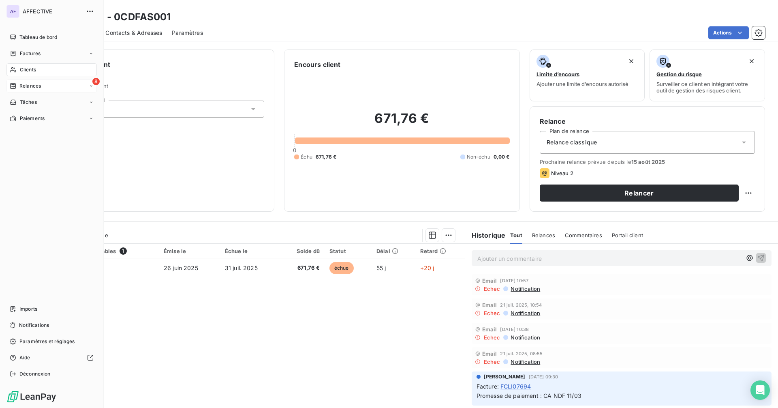
click at [14, 89] on div "Relances" at bounding box center [25, 85] width 31 height 7
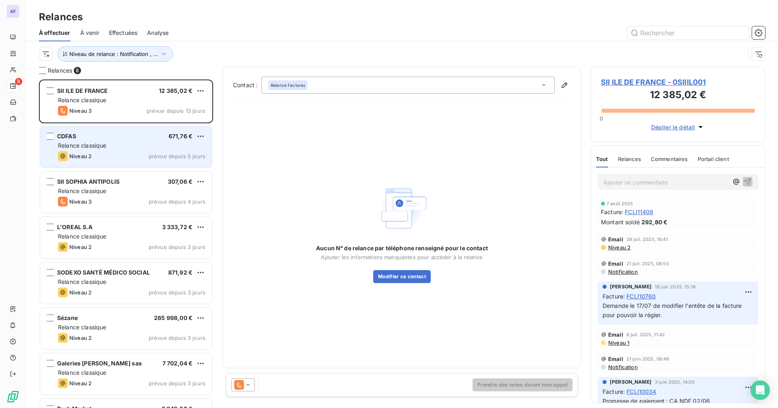
scroll to position [322, 168]
click at [135, 151] on div "CDFAS 671,76 € Relance classique Niveau 2 prévue depuis 5 jours" at bounding box center [126, 146] width 172 height 41
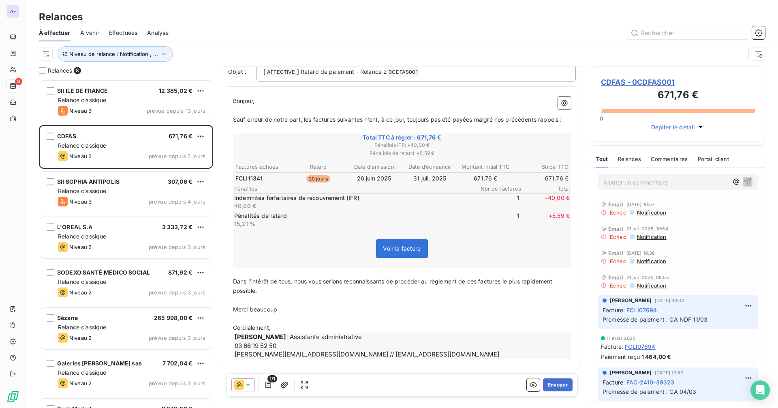
scroll to position [64, 0]
click at [559, 385] on button "Envoyer" at bounding box center [558, 384] width 30 height 13
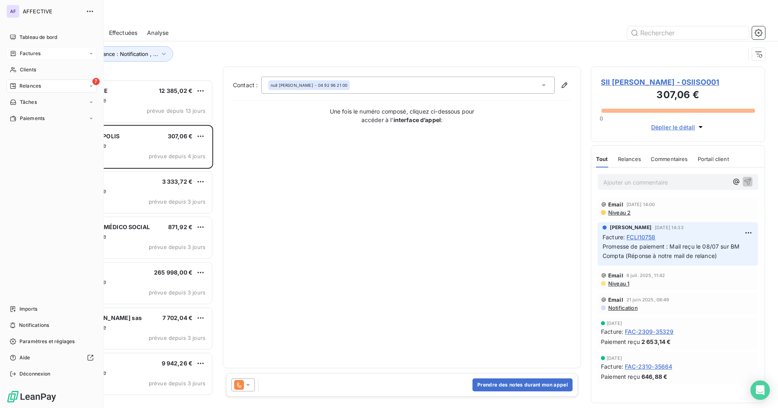
click at [27, 51] on span "Factures" at bounding box center [30, 53] width 21 height 7
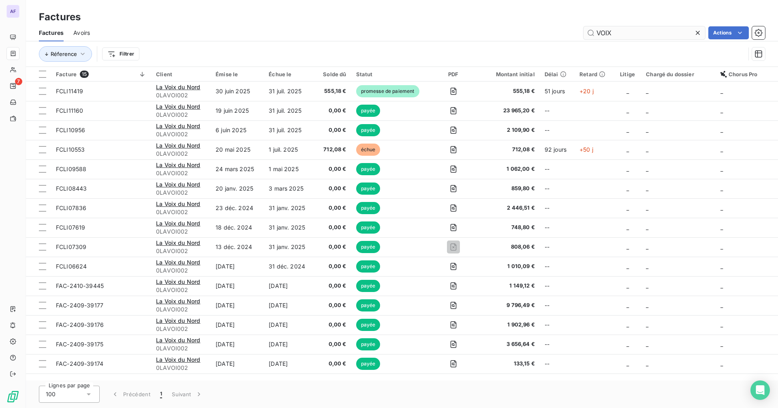
drag, startPoint x: 617, startPoint y: 34, endPoint x: 588, endPoint y: 34, distance: 29.2
click at [588, 34] on input "VOIX" at bounding box center [644, 32] width 122 height 13
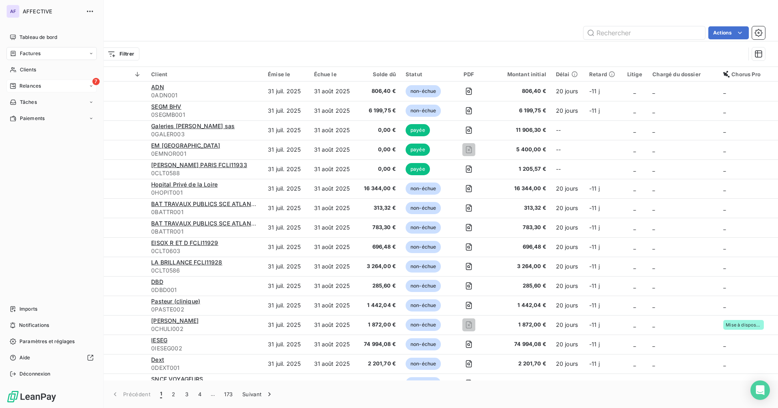
click at [14, 85] on icon at bounding box center [13, 86] width 6 height 6
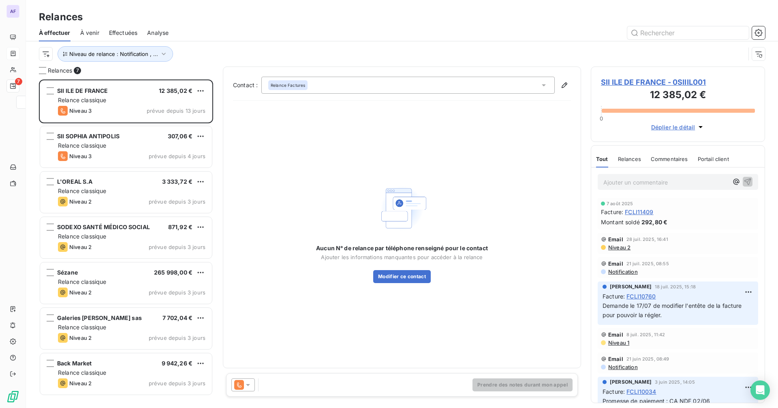
scroll to position [322, 168]
click at [132, 33] on span "Effectuées" at bounding box center [123, 33] width 29 height 8
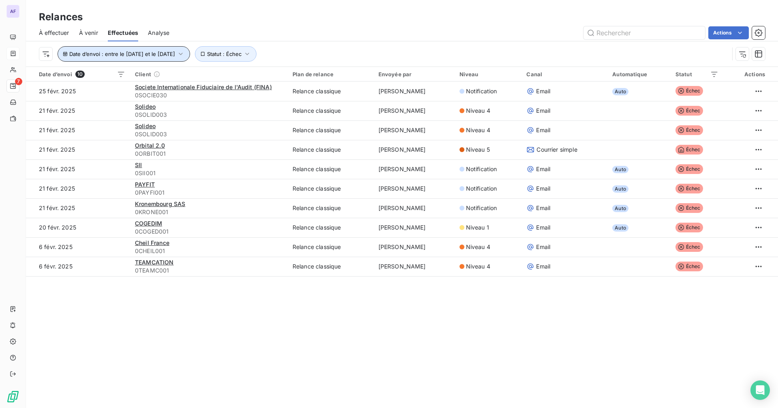
click at [175, 56] on span "Date d’envoi : entre le [DATE] et le [DATE]" at bounding box center [122, 54] width 106 height 6
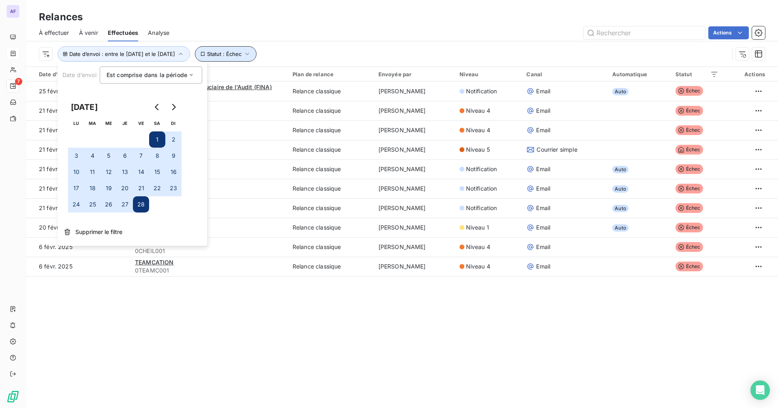
click at [241, 53] on span "Statut : Échec" at bounding box center [224, 54] width 34 height 6
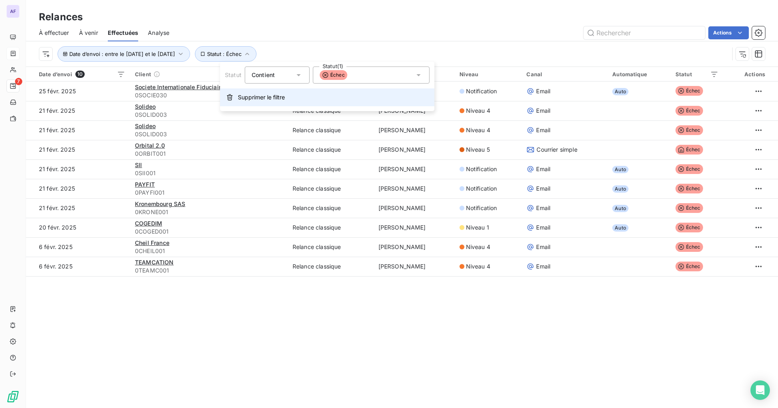
click at [255, 100] on span "Supprimer le filtre" at bounding box center [261, 97] width 47 height 8
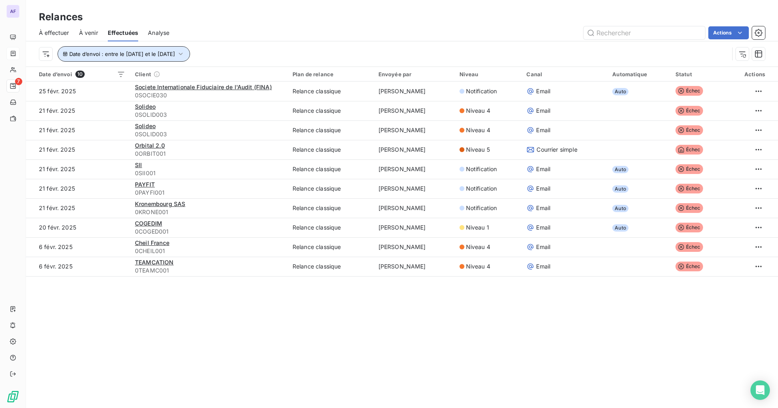
click at [185, 56] on icon "button" at bounding box center [181, 54] width 8 height 8
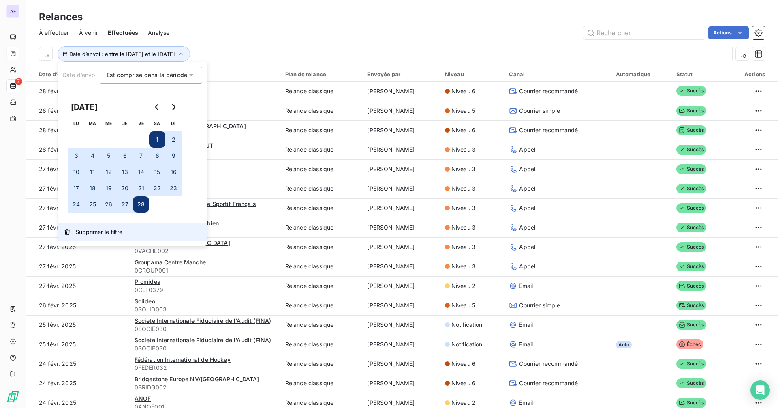
click at [111, 233] on span "Supprimer le filtre" at bounding box center [98, 232] width 47 height 8
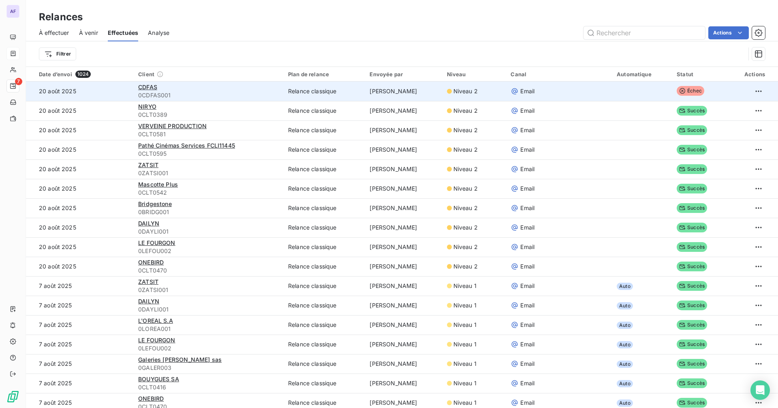
click at [181, 94] on span "0CDFAS001" at bounding box center [208, 95] width 140 height 8
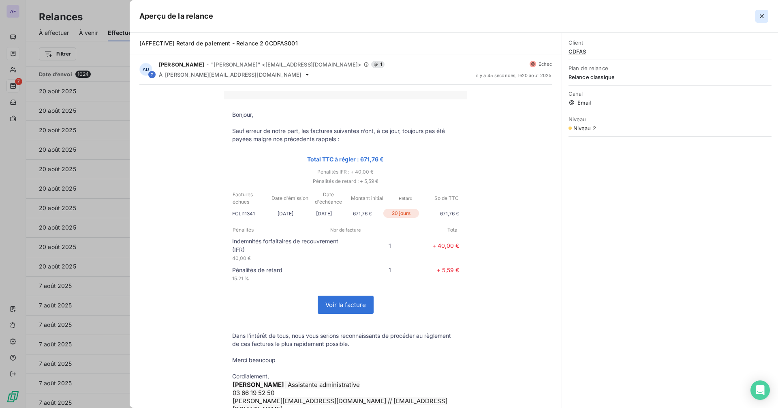
click at [762, 11] on button "button" at bounding box center [761, 16] width 13 height 13
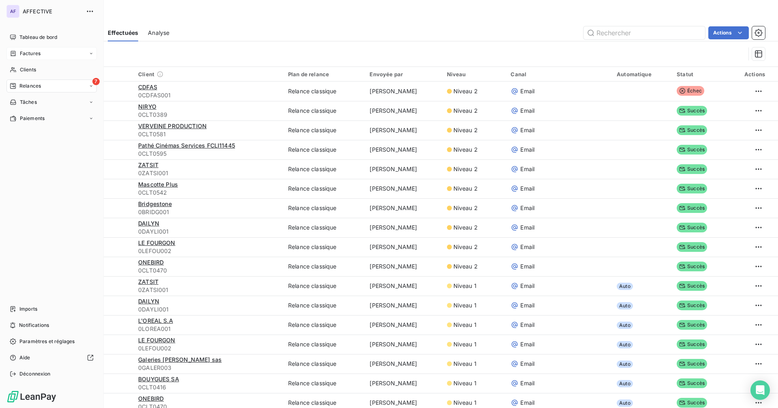
click at [18, 88] on div "Relances" at bounding box center [25, 85] width 31 height 7
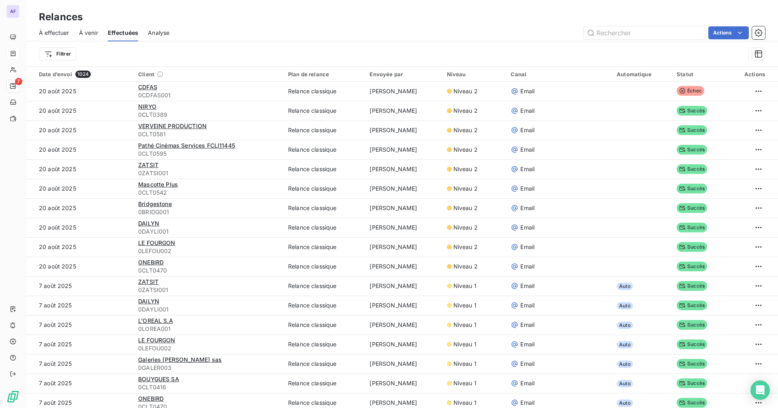
click at [233, 20] on div "Relances" at bounding box center [402, 17] width 752 height 15
click at [61, 34] on span "À effectuer" at bounding box center [54, 33] width 30 height 8
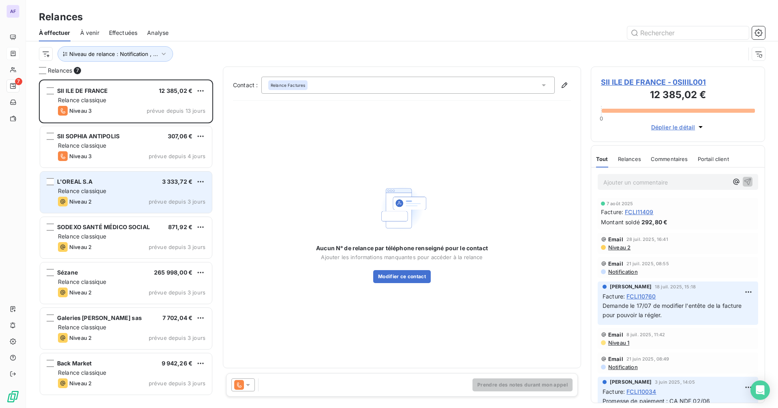
scroll to position [322, 168]
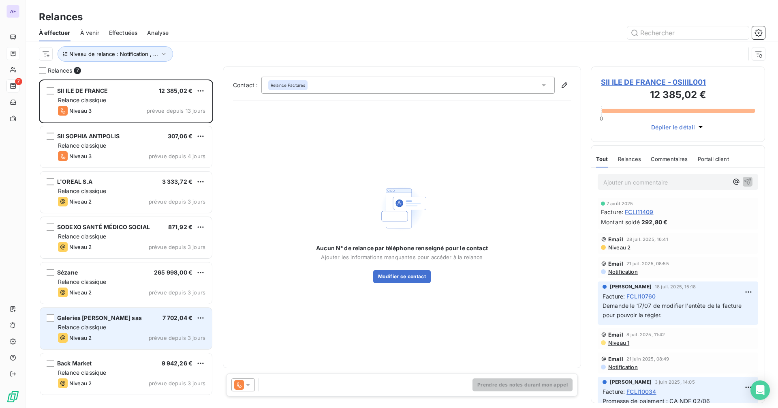
click at [132, 340] on div "Niveau 2 prévue depuis 3 jours" at bounding box center [131, 338] width 147 height 10
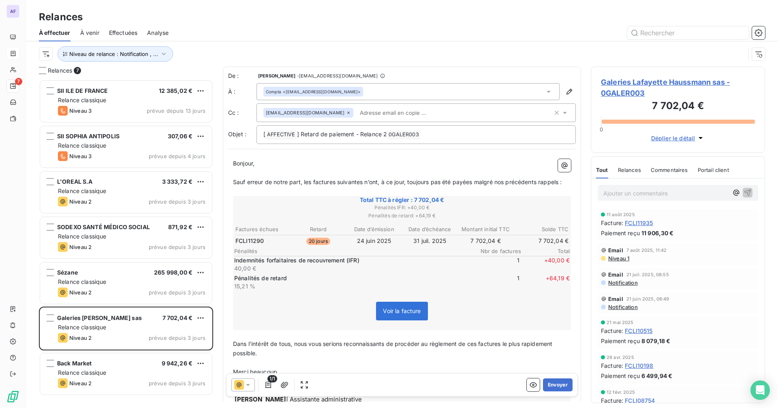
click at [617, 84] on span "Galeries Lafayette Haussmann sas - 0GALER003" at bounding box center [678, 88] width 154 height 22
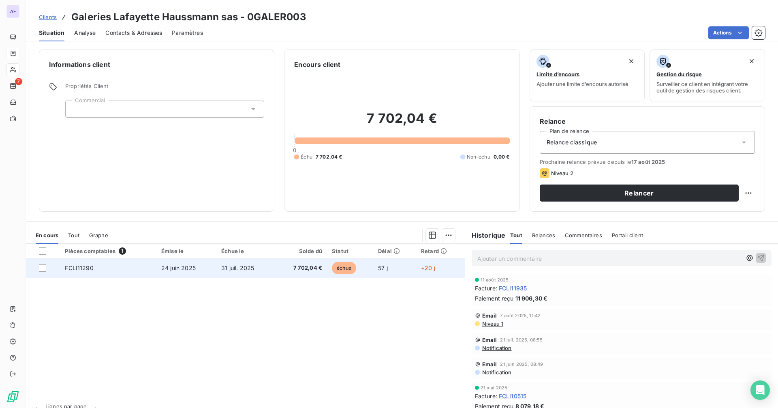
click at [239, 268] on span "31 juil. 2025" at bounding box center [237, 267] width 33 height 7
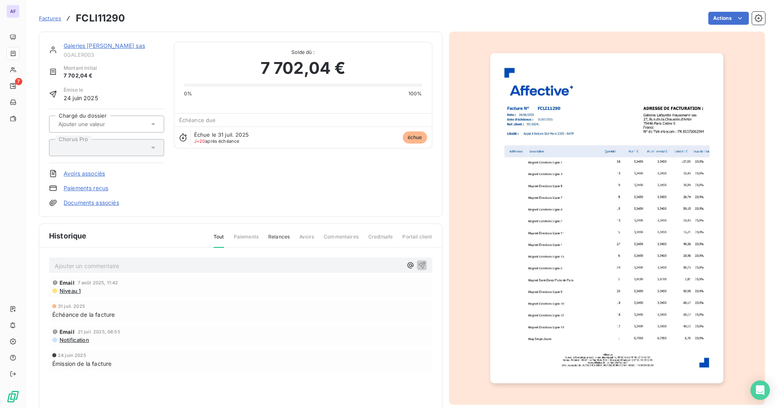
click at [88, 173] on link "Avoirs associés" at bounding box center [84, 173] width 41 height 8
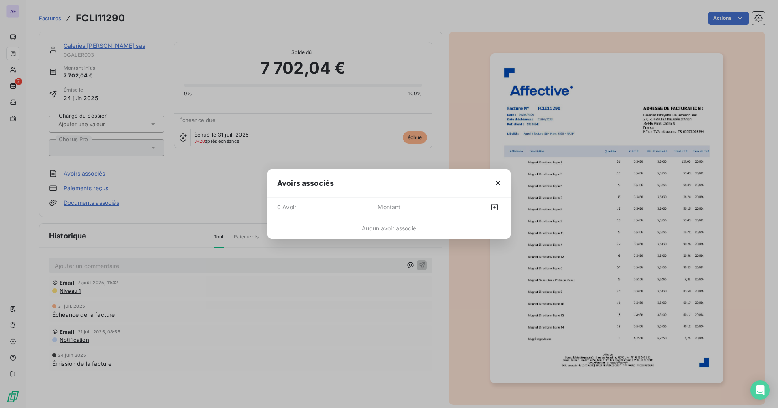
click at [423, 208] on span "Montant" at bounding box center [417, 207] width 78 height 13
click at [491, 209] on icon "button" at bounding box center [494, 207] width 6 height 6
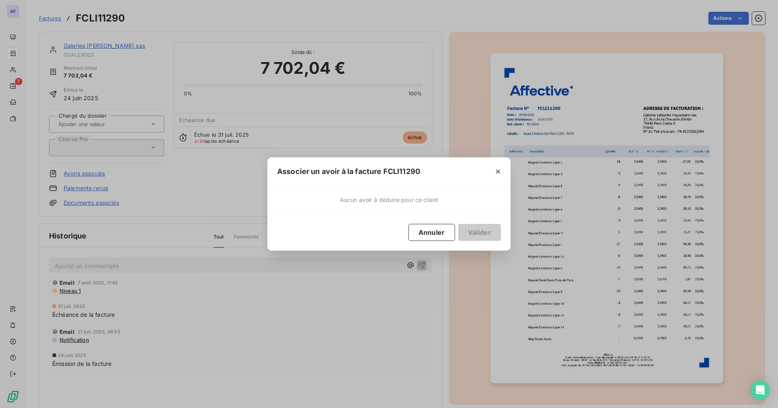
click at [401, 207] on div "Aucun avoir à déduire pour ce client" at bounding box center [388, 200] width 243 height 28
click at [437, 232] on button "Annuler" at bounding box center [431, 232] width 47 height 17
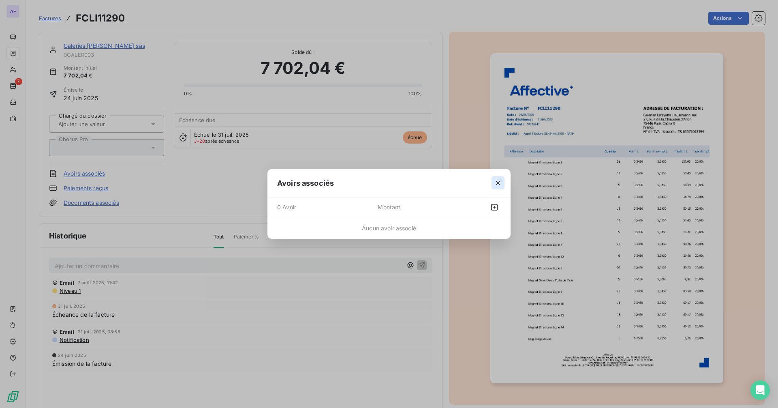
click at [500, 184] on icon "button" at bounding box center [498, 183] width 4 height 4
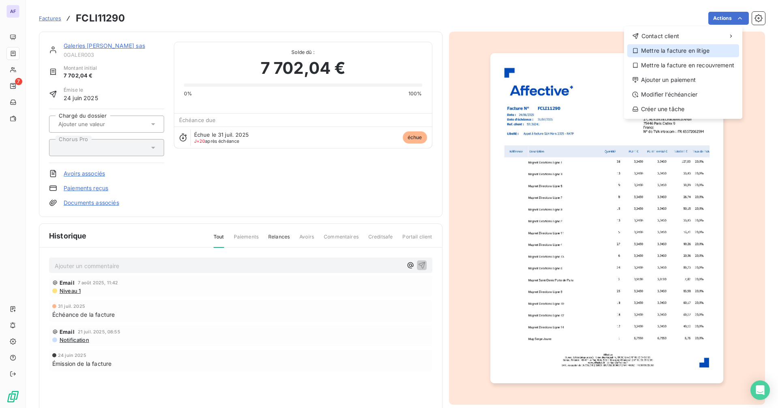
click at [677, 51] on div "Mettre la facture en litige" at bounding box center [683, 50] width 112 height 13
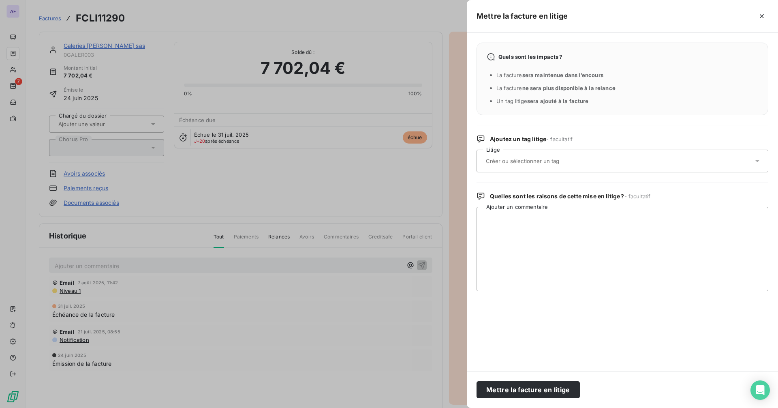
click at [554, 164] on input "text" at bounding box center [544, 160] width 118 height 7
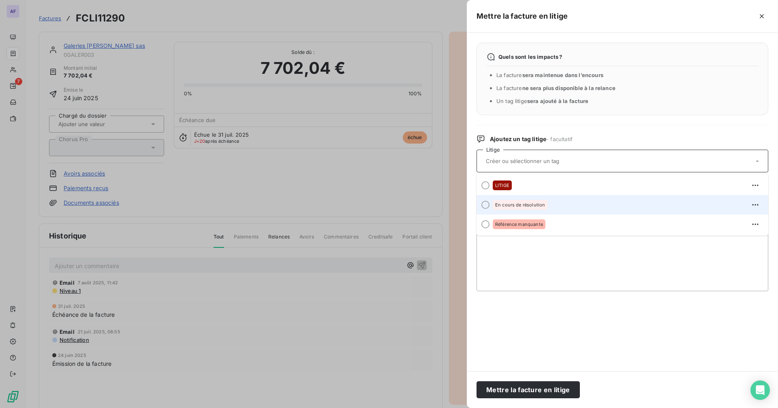
click at [532, 202] on span "En cours de résolution" at bounding box center [520, 204] width 50 height 5
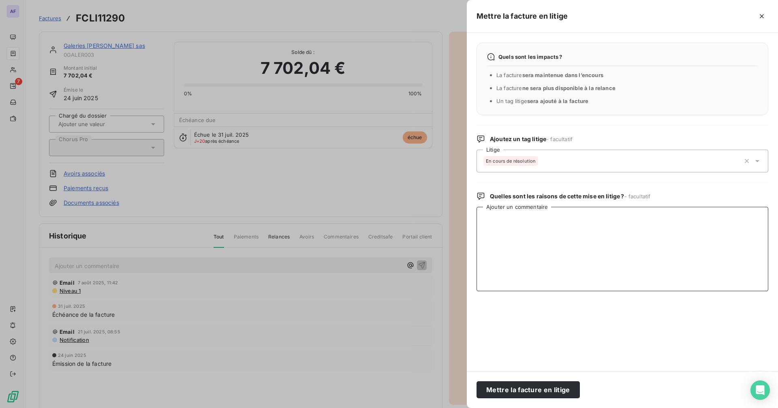
click at [521, 234] on textarea "Ajouter un commentaire" at bounding box center [622, 249] width 292 height 84
click at [578, 219] on textarea "Facture annulée par un avoir et refaturé au bon montant" at bounding box center [622, 249] width 292 height 84
click at [591, 218] on textarea "Facture annulée par un avoir et refacturé au bon montant" at bounding box center [622, 249] width 292 height 84
click at [657, 216] on textarea "Facture annulée par un avoir et refacturée au bon montant" at bounding box center [622, 249] width 292 height 84
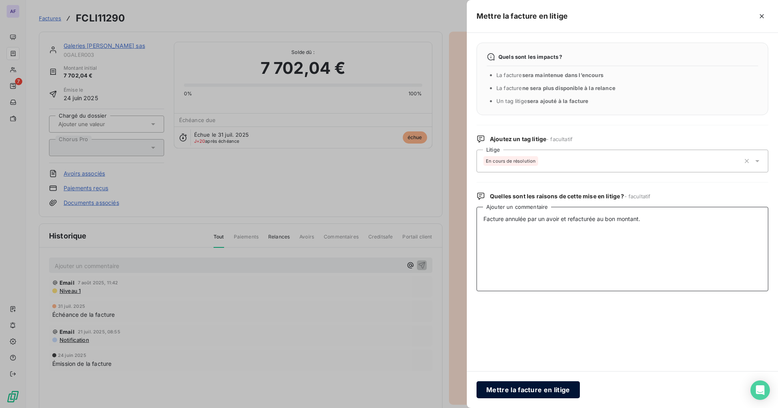
type textarea "Facture annulée par un avoir et refacturée au bon montant."
click at [524, 391] on button "Mettre la facture en litige" at bounding box center [527, 389] width 103 height 17
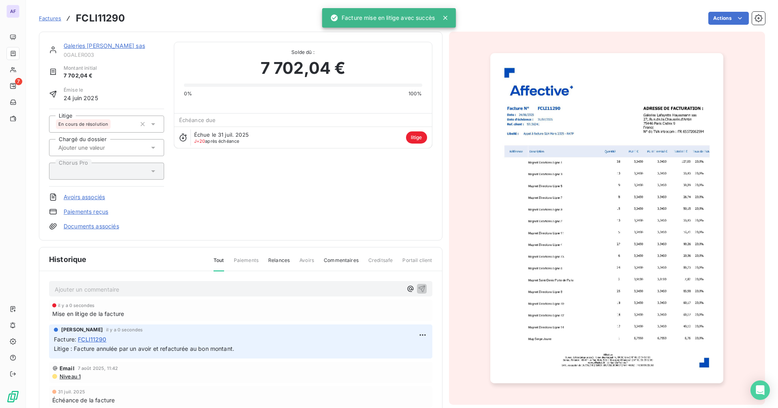
click at [109, 147] on input "text" at bounding box center [98, 147] width 81 height 7
click at [106, 174] on div "[PERSON_NAME]" at bounding box center [111, 168] width 92 height 13
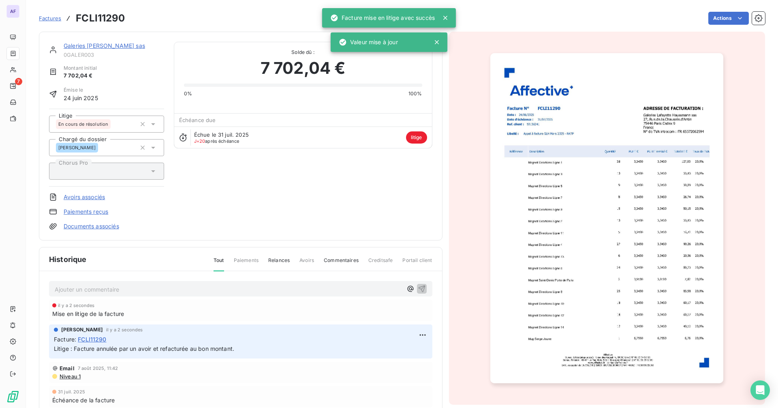
click at [327, 203] on div "Galeries [PERSON_NAME] sas 0GALER003 Montant initial 7 702,04 € Émise le [DATE]…" at bounding box center [240, 136] width 383 height 188
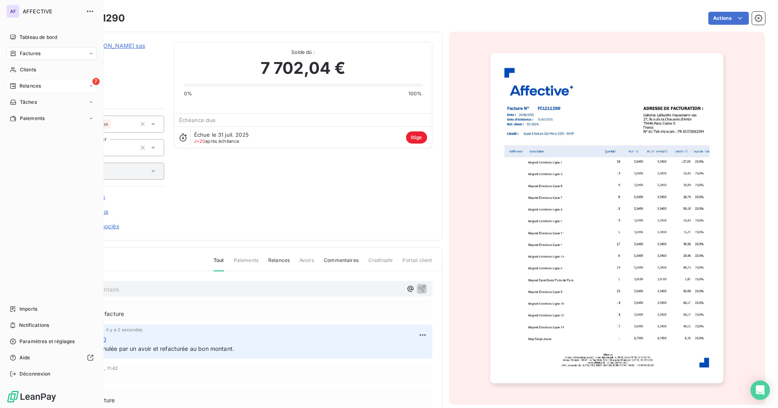
click at [26, 86] on span "Relances" at bounding box center [29, 85] width 21 height 7
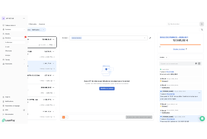
scroll to position [322, 168]
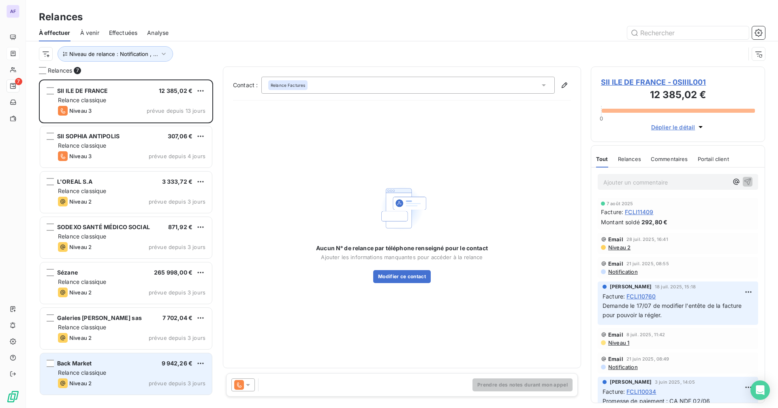
click at [98, 371] on span "Relance classique" at bounding box center [82, 372] width 49 height 7
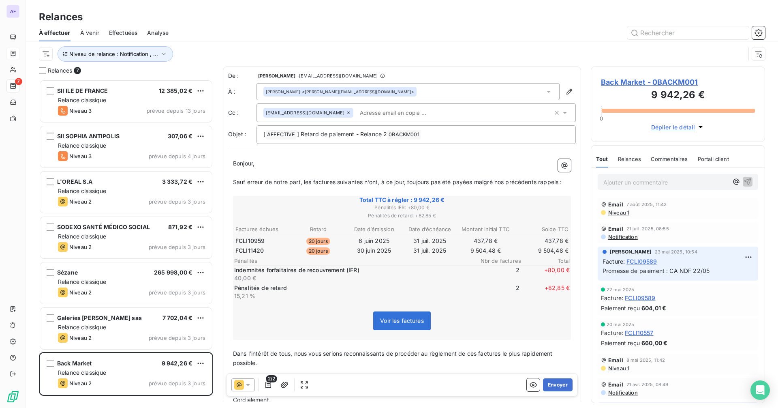
click at [357, 110] on input "text" at bounding box center [404, 113] width 94 height 12
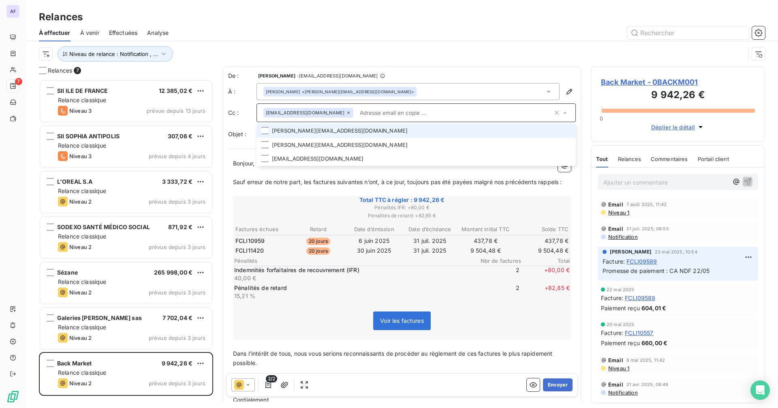
paste input "[EMAIL_ADDRESS][DOMAIN_NAME]"
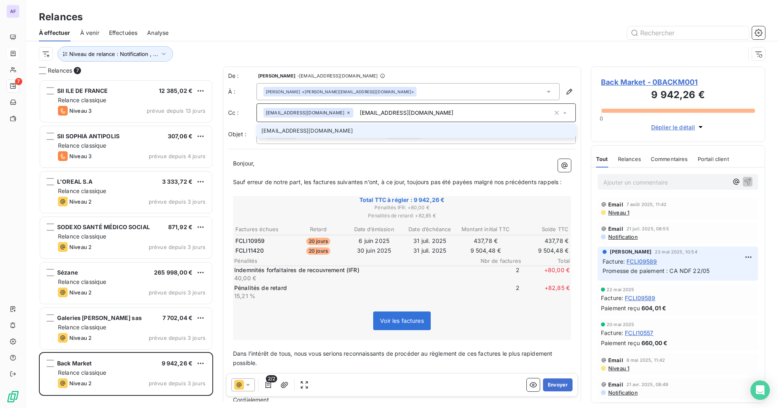
type input "[EMAIL_ADDRESS][DOMAIN_NAME]"
click at [338, 130] on li "[EMAIL_ADDRESS][DOMAIN_NAME]" at bounding box center [415, 131] width 319 height 14
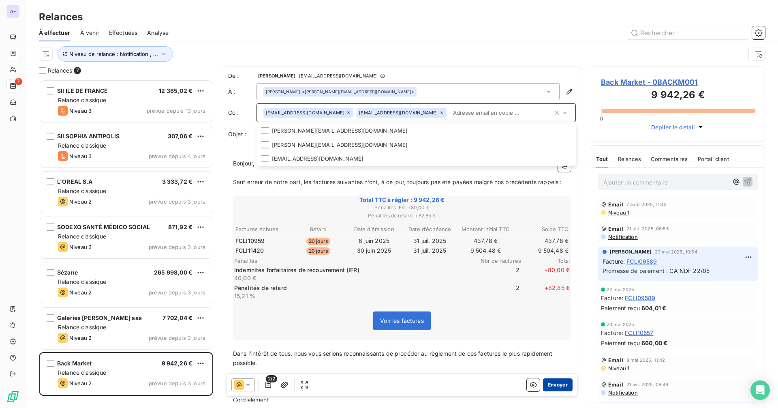
click at [546, 387] on button "Envoyer" at bounding box center [558, 384] width 30 height 13
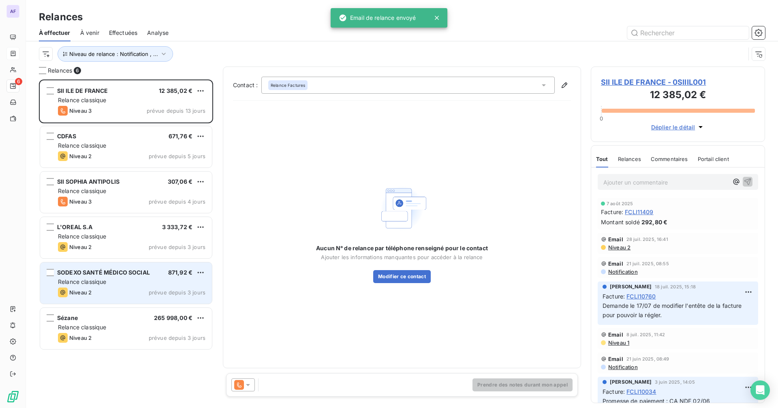
click at [112, 271] on span "SODEXO SANTÉ MÉDICO SOCIAL" at bounding box center [103, 272] width 93 height 7
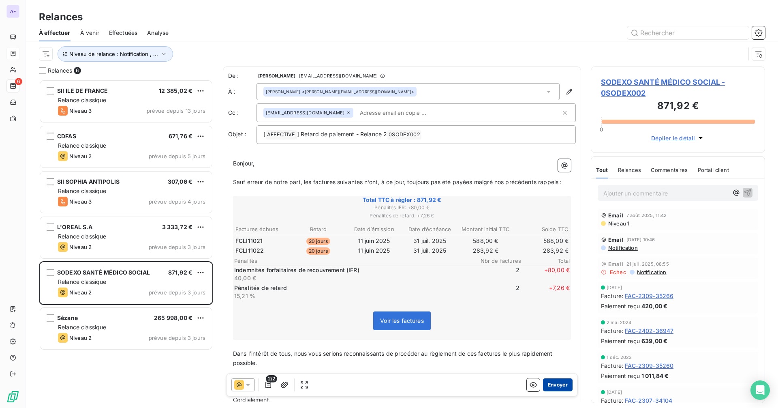
click at [559, 384] on button "Envoyer" at bounding box center [558, 384] width 30 height 13
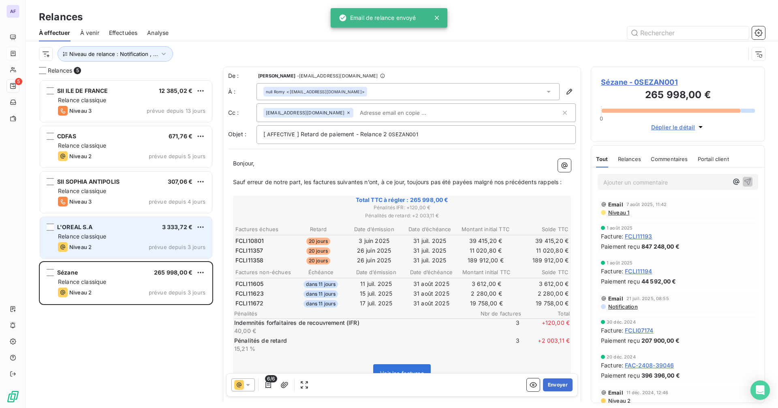
click at [106, 232] on div "L'OREAL S.A 3 333,72 € Relance classique Niveau 2 prévue depuis 3 jours" at bounding box center [126, 237] width 172 height 41
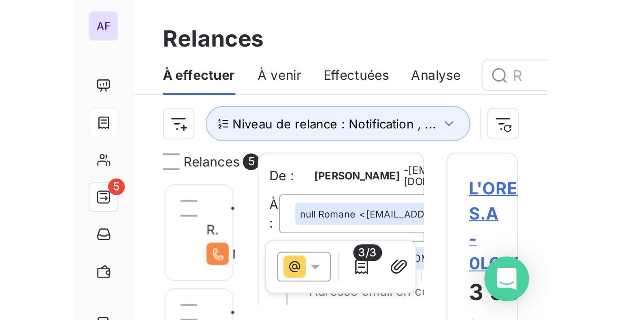
scroll to position [235, 129]
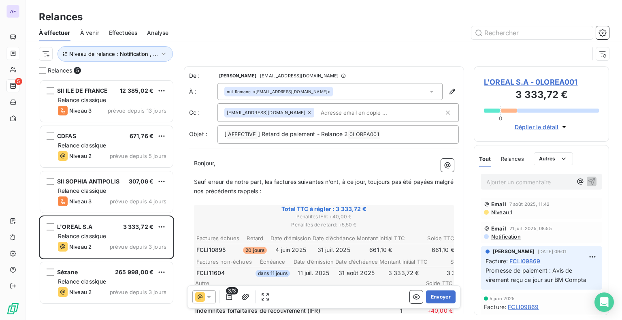
click at [523, 83] on span "L'OREAL S.A - 0LOREA001" at bounding box center [541, 82] width 115 height 11
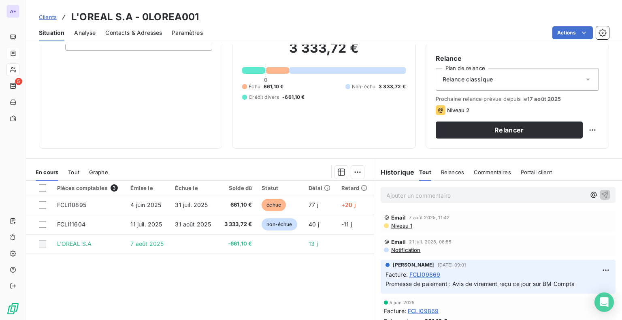
scroll to position [81, 0]
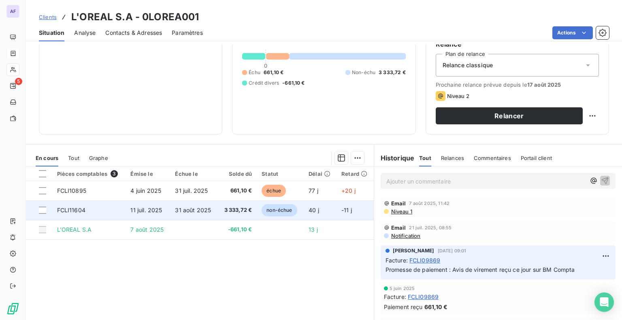
click at [196, 208] on span "31 août 2025" at bounding box center [193, 210] width 36 height 7
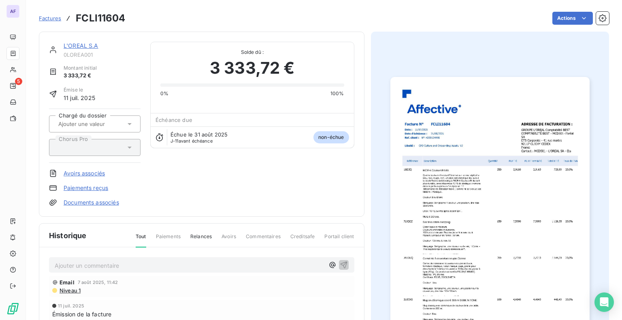
click at [95, 188] on link "Paiements reçus" at bounding box center [86, 188] width 45 height 8
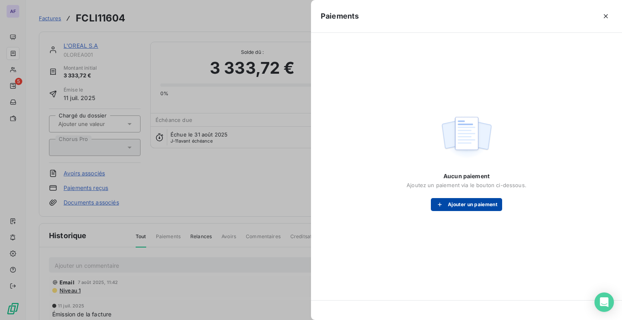
click at [453, 207] on button "Ajouter un paiement" at bounding box center [466, 204] width 71 height 13
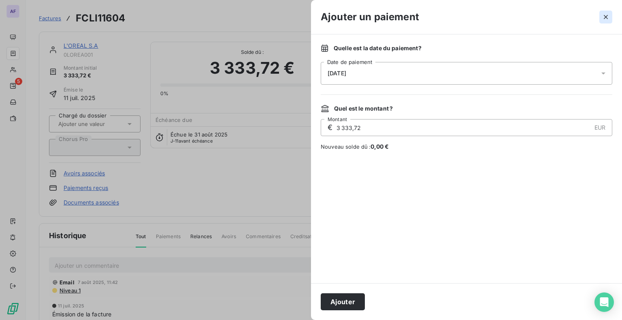
click at [606, 18] on icon "button" at bounding box center [606, 17] width 8 height 8
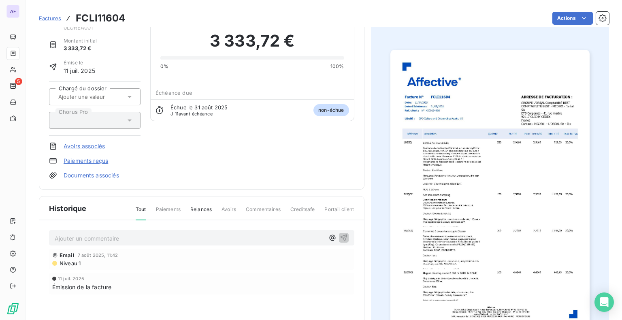
scroll to position [23, 0]
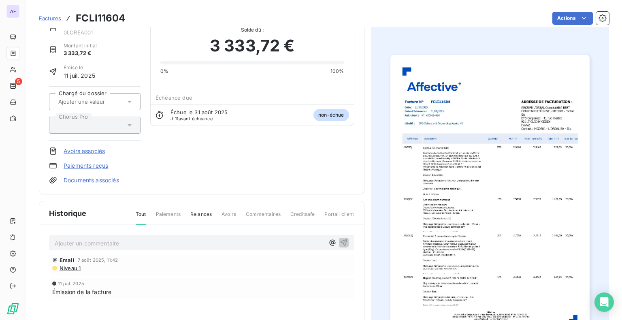
click at [164, 216] on span "Paiements" at bounding box center [168, 218] width 25 height 14
click at [164, 213] on span "Paiements" at bounding box center [168, 218] width 25 height 14
click at [242, 216] on div "Tout Paiements Relances Avoirs Commentaires Creditsafe Portail client" at bounding box center [240, 218] width 228 height 14
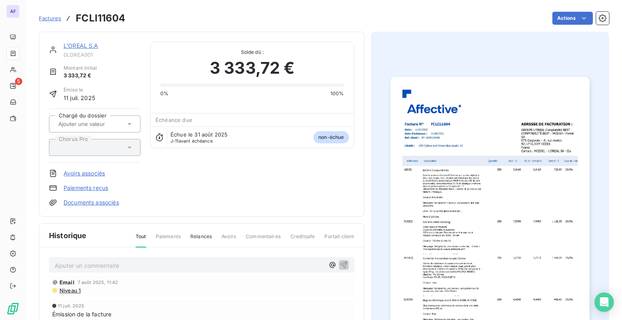
click at [83, 41] on div "L'OREAL S.A 0LOREA001 Montant initial 3 333,72 € Émise le [DATE] Chargé du doss…" at bounding box center [202, 124] width 326 height 185
click at [83, 43] on link "L'OREAL S.A" at bounding box center [81, 45] width 35 height 7
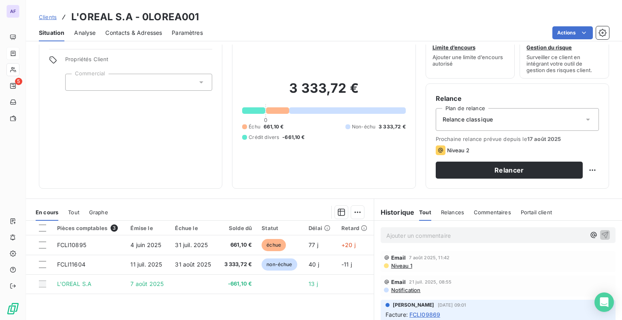
scroll to position [41, 0]
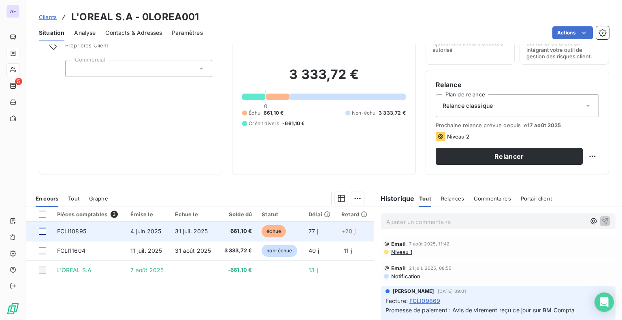
click at [43, 231] on div at bounding box center [42, 231] width 7 height 7
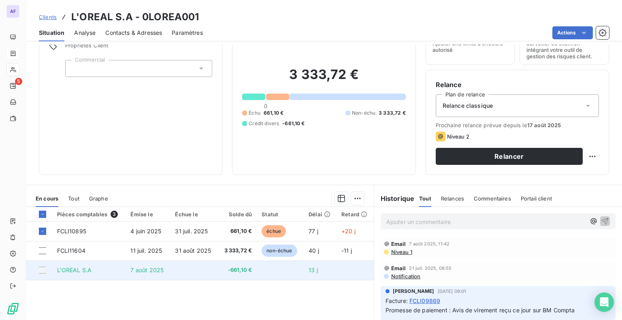
click at [45, 269] on div at bounding box center [42, 270] width 7 height 7
click at [44, 271] on div at bounding box center [42, 270] width 7 height 7
click at [41, 271] on div at bounding box center [42, 270] width 7 height 7
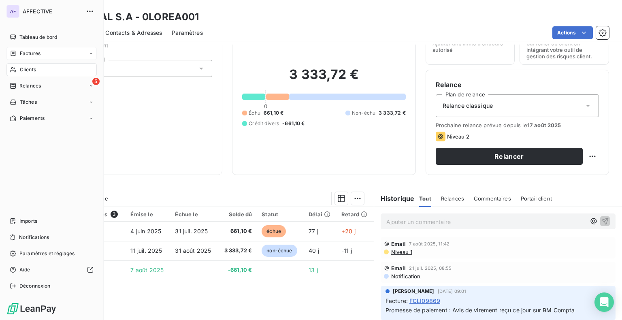
click at [44, 93] on nav "Tableau de bord Factures Clients 5 Relances Tâches Paiements" at bounding box center [51, 78] width 90 height 94
click at [42, 87] on div "5 Relances" at bounding box center [51, 85] width 90 height 13
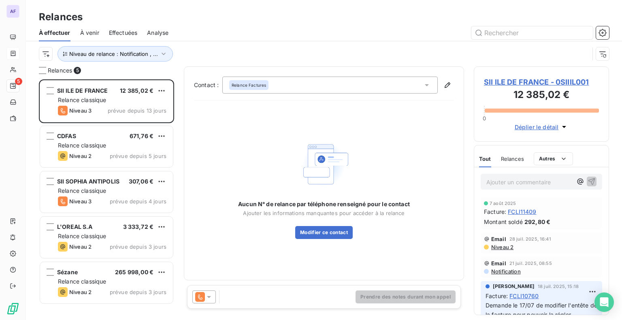
scroll to position [235, 129]
click at [126, 283] on div "Relance classique" at bounding box center [112, 282] width 109 height 8
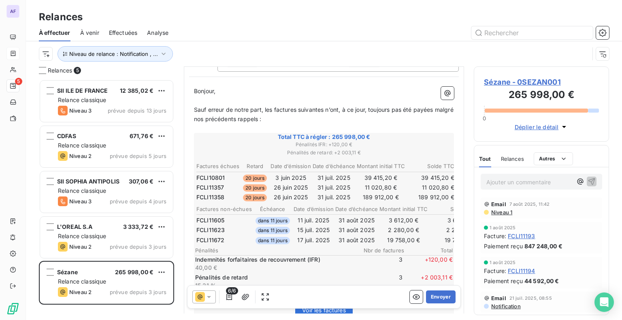
scroll to position [81, 0]
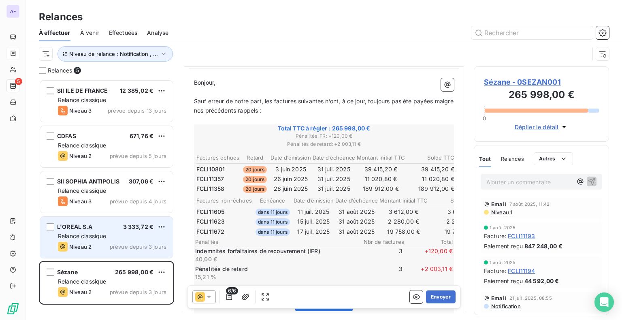
click at [114, 234] on div "Relance classique" at bounding box center [112, 236] width 109 height 8
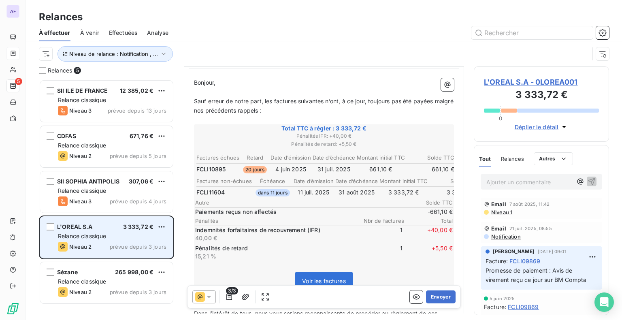
scroll to position [52, 0]
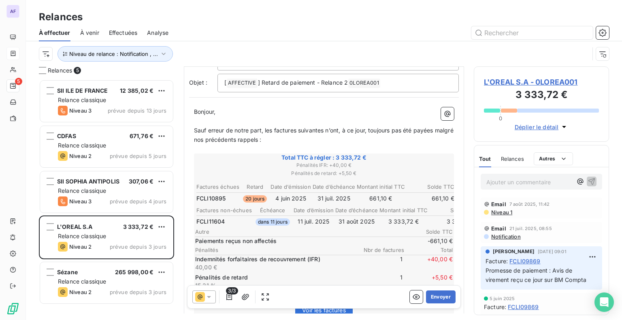
click at [513, 84] on span "L'OREAL S.A - 0LOREA001" at bounding box center [541, 82] width 115 height 11
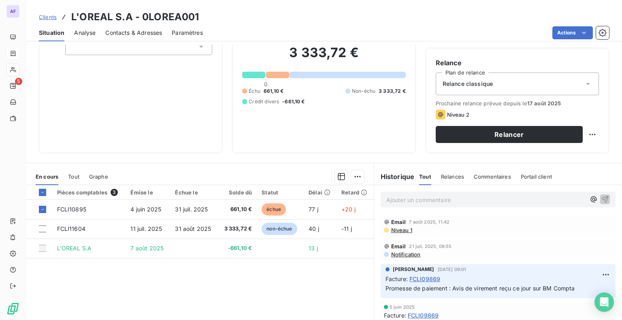
scroll to position [81, 0]
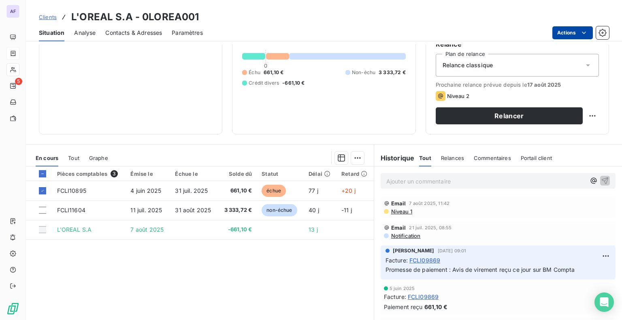
click at [567, 31] on html "AF 5 Clients L'OREAL S.A - 0LOREA001 Situation Analyse Contacts & Adresses Para…" at bounding box center [311, 160] width 622 height 320
click at [112, 213] on html "AF 5 Clients L'OREAL S.A - 0LOREA001 Situation Analyse Contacts & Adresses Para…" at bounding box center [311, 160] width 622 height 320
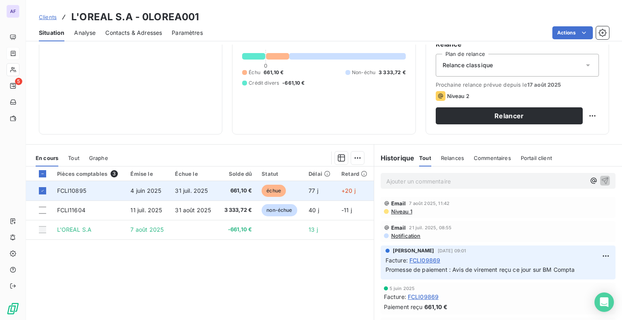
click at [88, 188] on td "FCLI10895" at bounding box center [89, 190] width 74 height 19
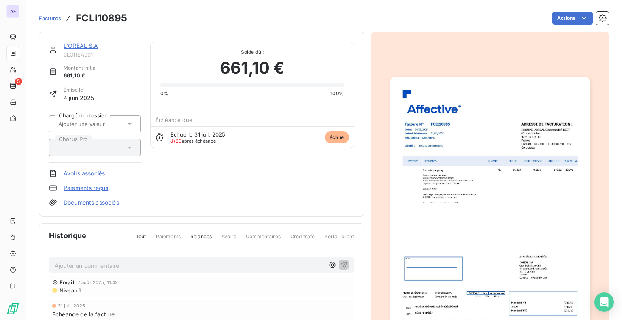
click at [89, 188] on link "Paiements reçus" at bounding box center [86, 188] width 45 height 8
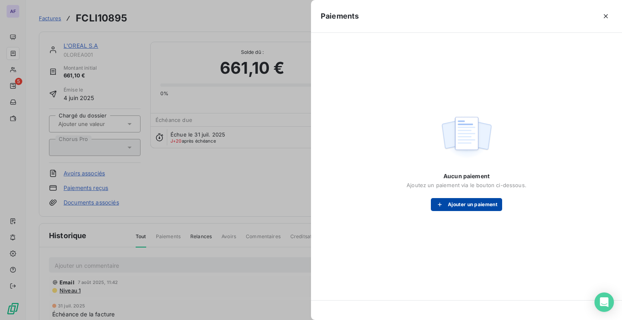
click at [464, 205] on button "Ajouter un paiement" at bounding box center [466, 204] width 71 height 13
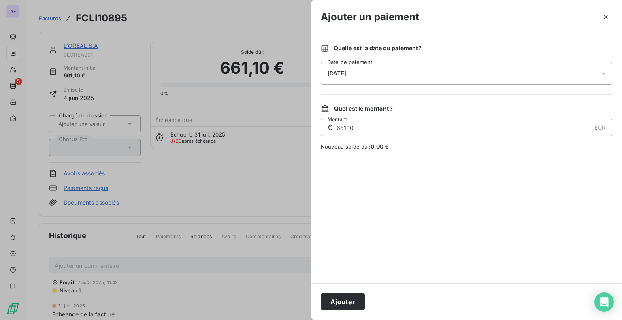
click at [344, 77] on div "[DATE]" at bounding box center [467, 73] width 292 height 23
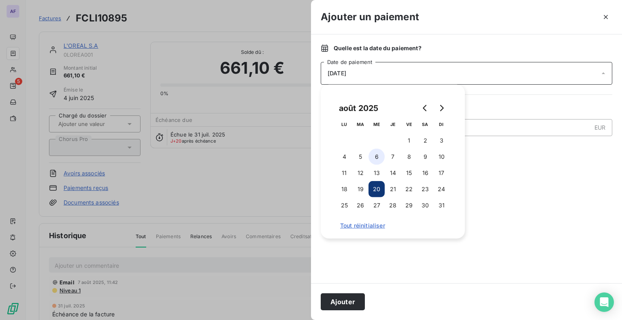
click at [378, 157] on button "6" at bounding box center [377, 157] width 16 height 16
click at [522, 183] on div at bounding box center [467, 216] width 292 height 113
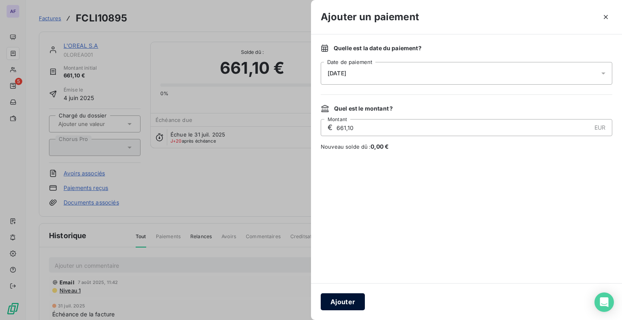
click at [348, 301] on button "Ajouter" at bounding box center [343, 301] width 44 height 17
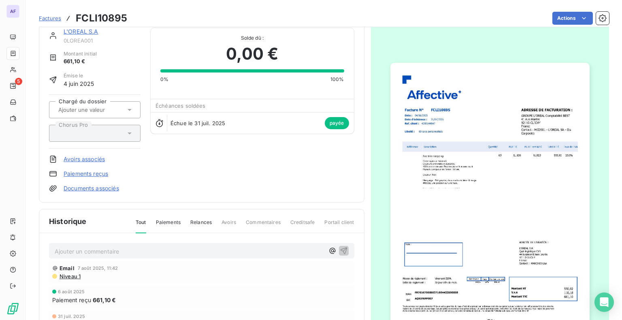
scroll to position [1, 0]
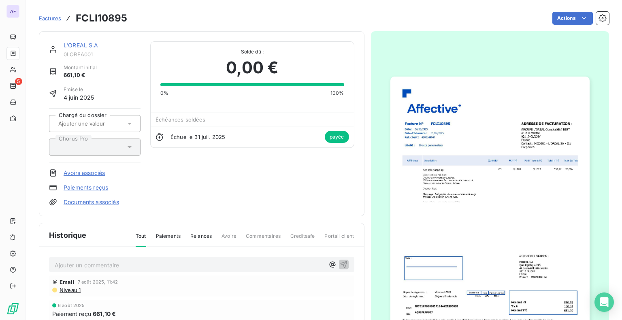
click at [174, 235] on span "Paiements" at bounding box center [168, 240] width 25 height 14
click at [73, 42] on link "L'OREAL S.A" at bounding box center [81, 45] width 35 height 7
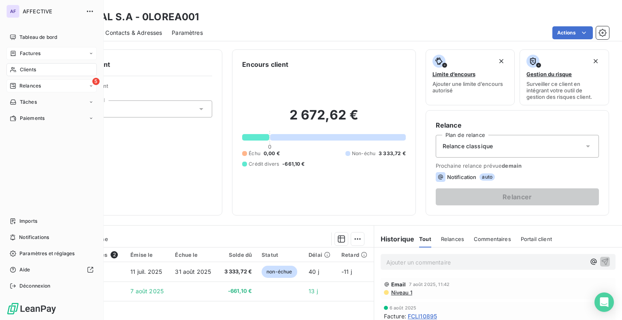
click at [19, 81] on div "5 Relances" at bounding box center [51, 85] width 90 height 13
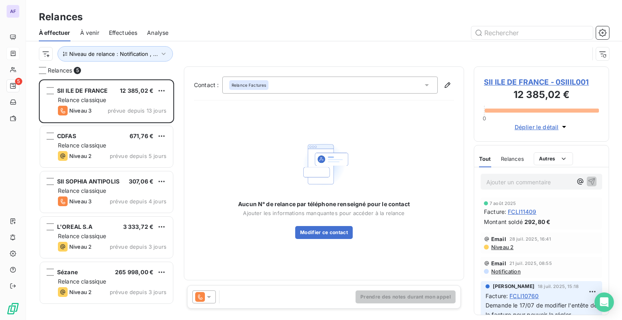
scroll to position [235, 129]
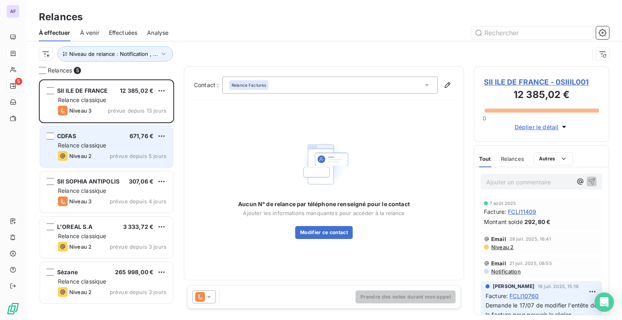
click at [99, 155] on div "Niveau 2 prévue depuis 5 jours" at bounding box center [112, 156] width 109 height 10
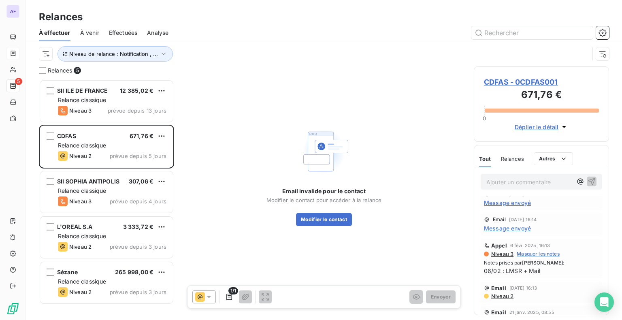
scroll to position [365, 0]
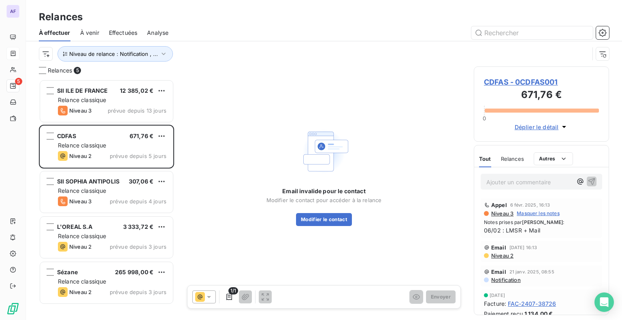
click at [506, 255] on span "Niveau 2" at bounding box center [502, 255] width 23 height 6
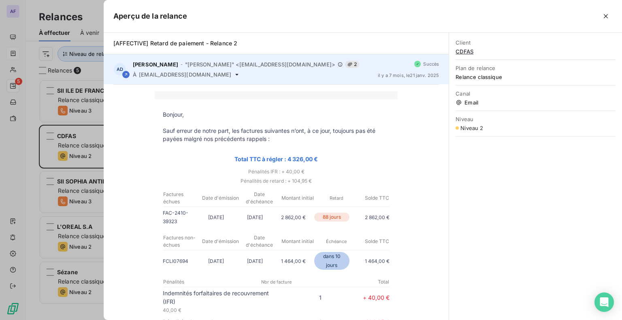
click at [175, 77] on span "[EMAIL_ADDRESS][DOMAIN_NAME]" at bounding box center [185, 74] width 92 height 6
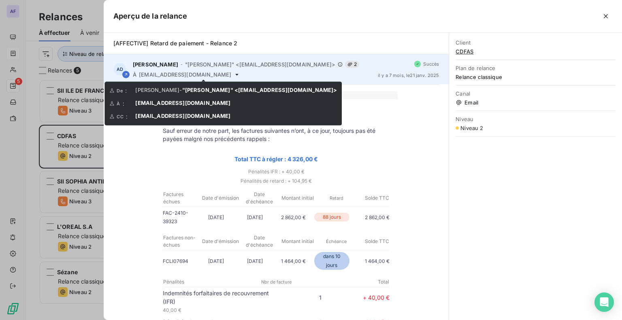
click at [234, 75] on icon at bounding box center [237, 74] width 6 height 6
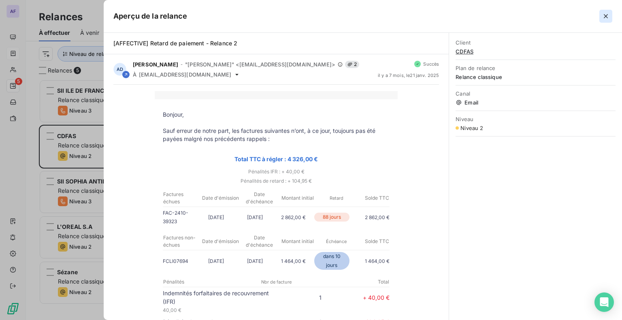
click at [603, 16] on icon "button" at bounding box center [606, 16] width 8 height 8
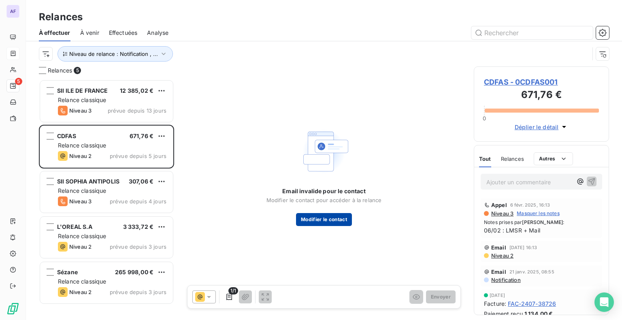
click at [325, 223] on button "Modifier le contact" at bounding box center [324, 219] width 56 height 13
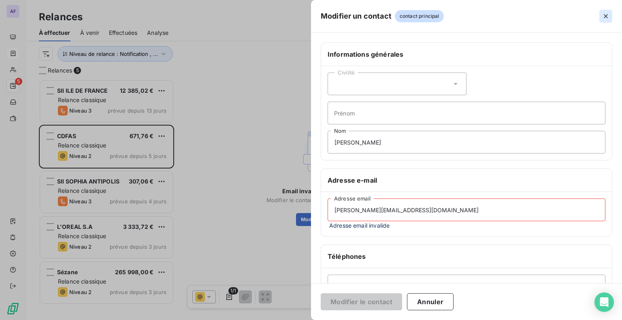
click at [604, 17] on icon "button" at bounding box center [606, 16] width 8 height 8
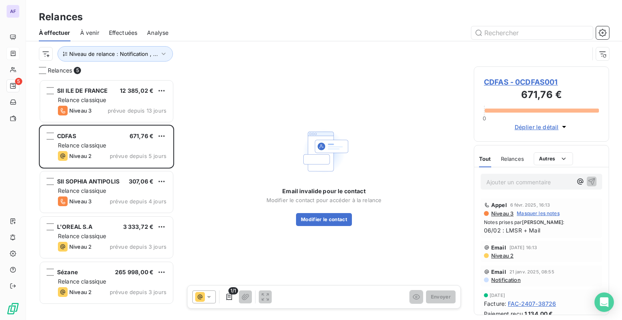
click at [501, 81] on span "CDFAS - 0CDFAS001" at bounding box center [541, 82] width 115 height 11
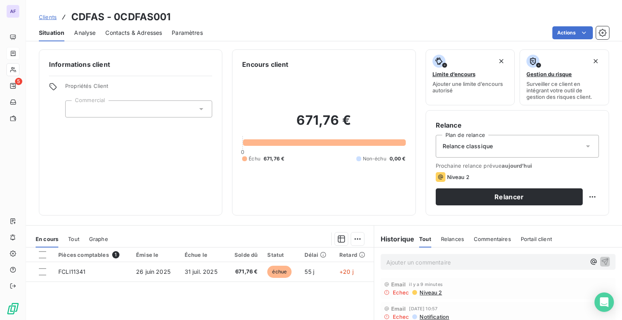
click at [110, 34] on span "Contacts & Adresses" at bounding box center [133, 33] width 57 height 8
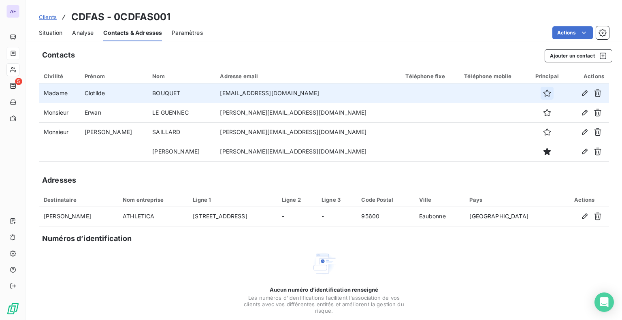
click at [544, 92] on icon "button" at bounding box center [547, 93] width 7 height 7
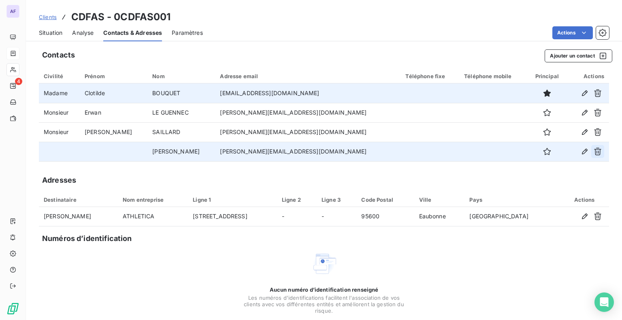
click at [594, 152] on icon "button" at bounding box center [598, 151] width 8 height 8
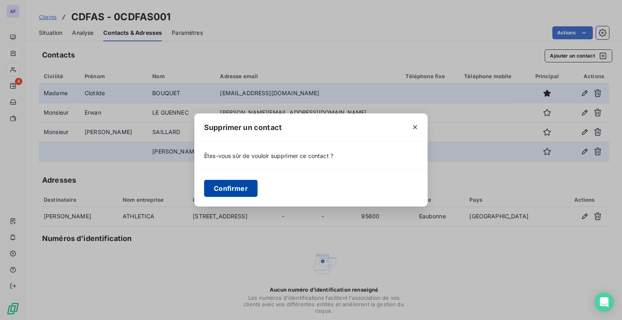
click at [226, 188] on button "Confirmer" at bounding box center [230, 188] width 53 height 17
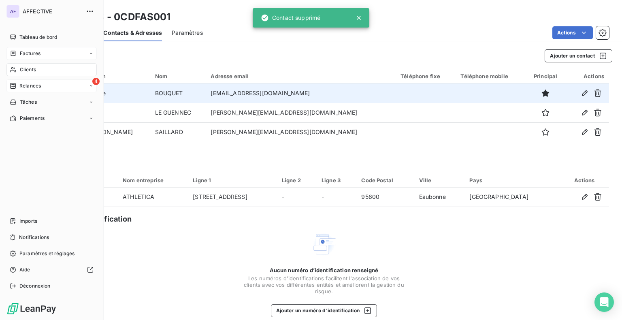
click at [34, 90] on div "4 Relances" at bounding box center [51, 85] width 90 height 13
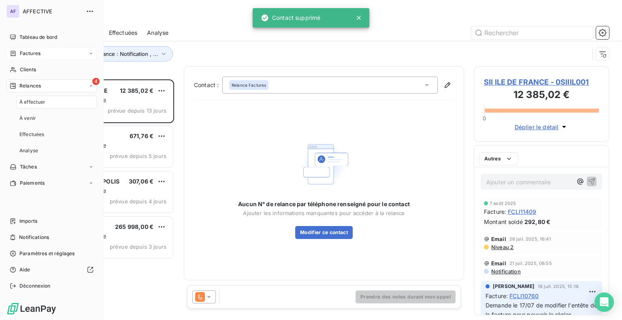
scroll to position [235, 129]
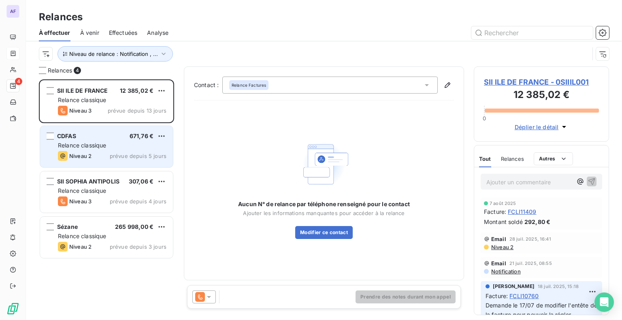
click at [139, 147] on div "Relance classique" at bounding box center [112, 145] width 109 height 8
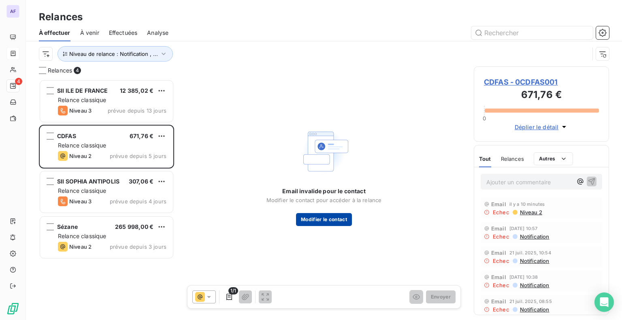
click at [321, 217] on button "Modifier le contact" at bounding box center [324, 219] width 56 height 13
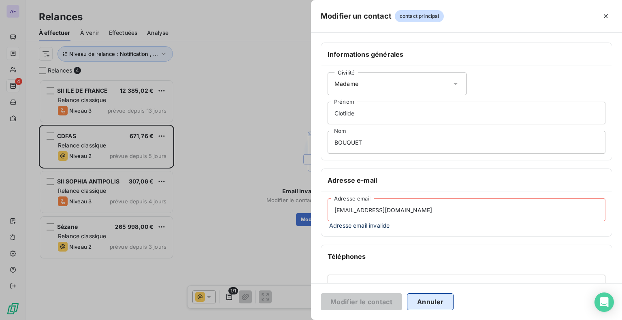
click at [428, 304] on button "Annuler" at bounding box center [430, 301] width 47 height 17
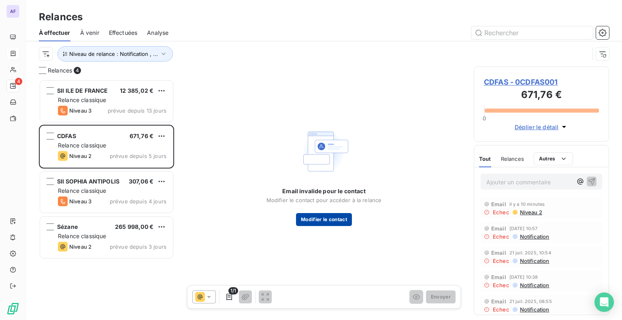
click at [343, 222] on button "Modifier le contact" at bounding box center [324, 219] width 56 height 13
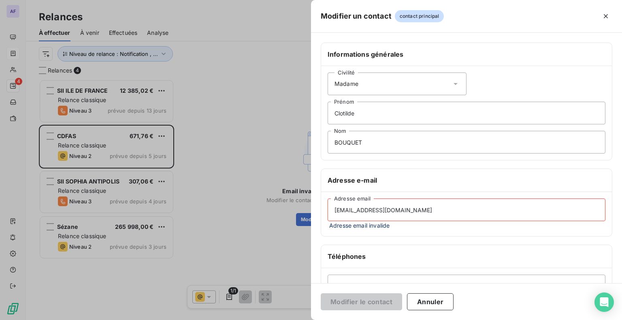
drag, startPoint x: 611, startPoint y: 15, endPoint x: 600, endPoint y: 25, distance: 14.6
click at [611, 15] on button "button" at bounding box center [606, 16] width 13 height 13
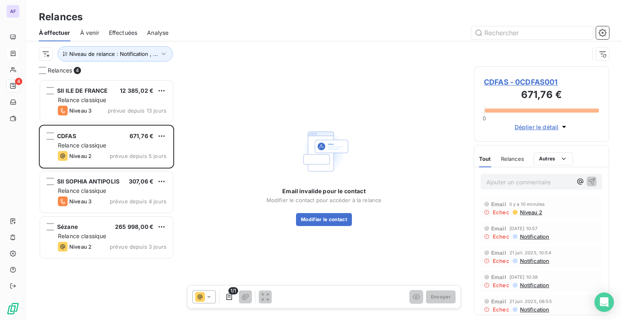
click at [534, 82] on span "CDFAS - 0CDFAS001" at bounding box center [541, 82] width 115 height 11
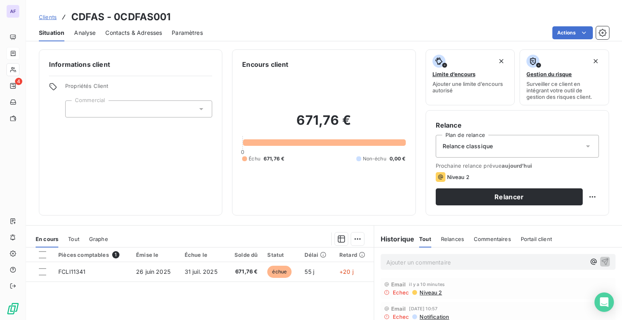
click at [133, 29] on span "Contacts & Adresses" at bounding box center [133, 33] width 57 height 8
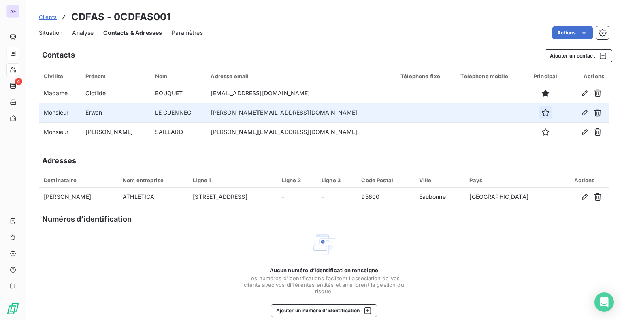
click at [542, 109] on icon "button" at bounding box center [546, 113] width 8 height 8
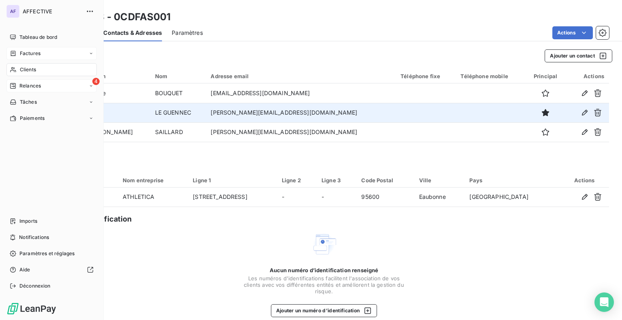
click at [44, 88] on div "4 Relances" at bounding box center [51, 85] width 90 height 13
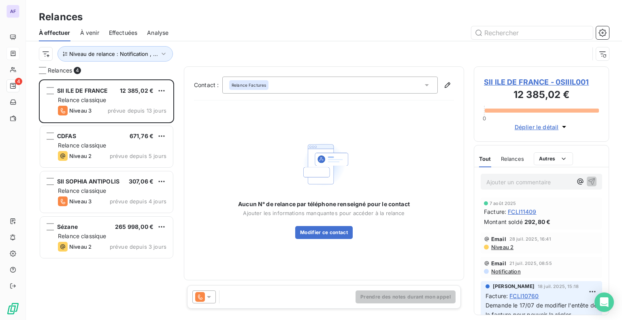
scroll to position [235, 129]
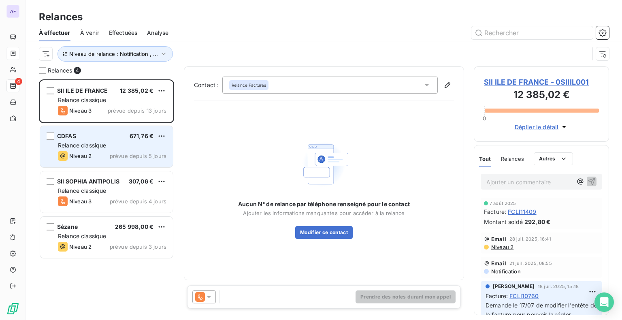
click at [96, 157] on div "Niveau 2 prévue depuis 5 jours" at bounding box center [112, 156] width 109 height 10
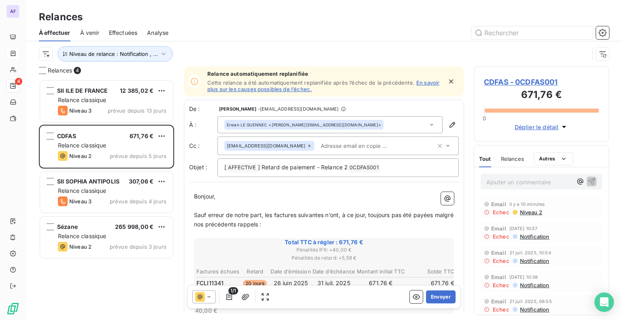
click at [324, 148] on input "text" at bounding box center [365, 146] width 94 height 12
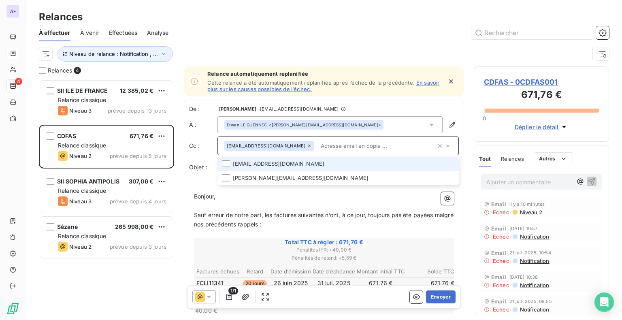
click at [274, 167] on li "[EMAIL_ADDRESS][DOMAIN_NAME]" at bounding box center [338, 164] width 241 height 14
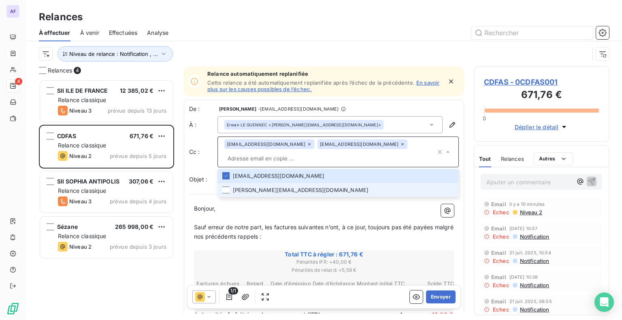
click at [263, 189] on li "[PERSON_NAME][EMAIL_ADDRESS][DOMAIN_NAME]" at bounding box center [338, 190] width 241 height 14
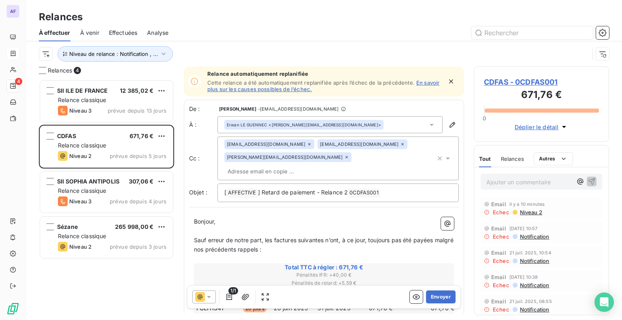
click at [400, 109] on div "De : [PERSON_NAME] - [EMAIL_ADDRESS][DOMAIN_NAME]" at bounding box center [324, 109] width 270 height 8
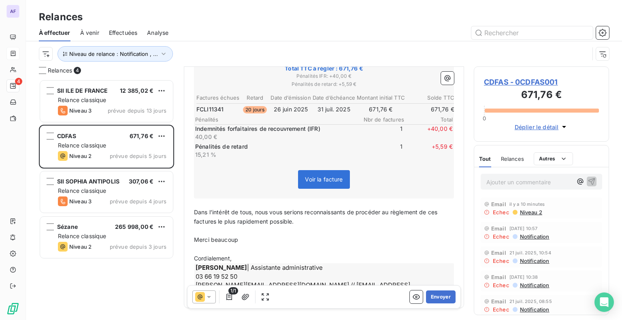
scroll to position [204, 0]
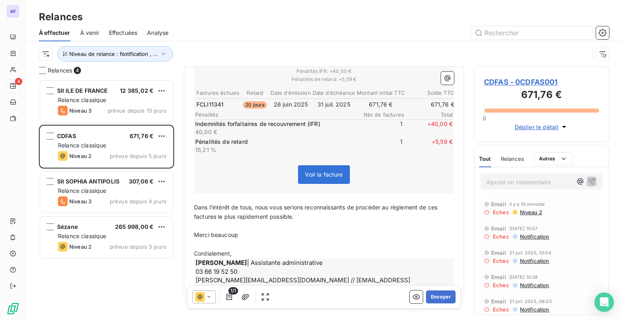
click at [207, 299] on icon at bounding box center [209, 297] width 8 height 8
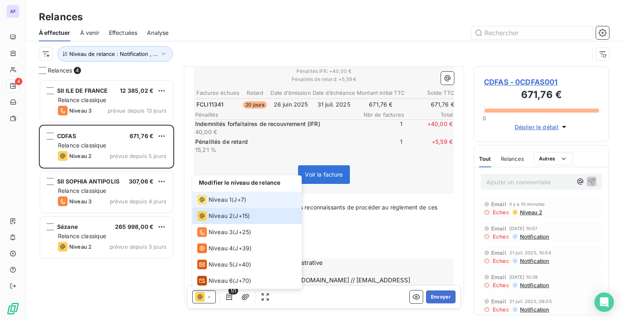
click at [228, 202] on span "Niveau 1" at bounding box center [220, 200] width 23 height 8
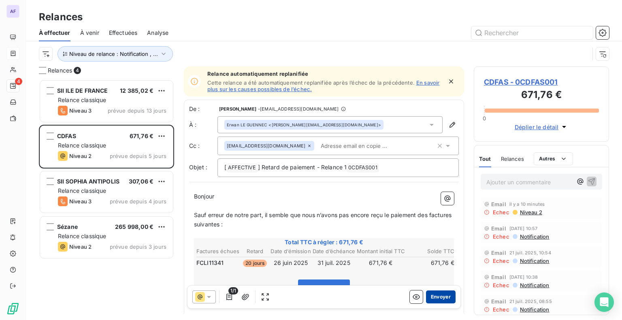
click at [434, 296] on button "Envoyer" at bounding box center [441, 296] width 30 height 13
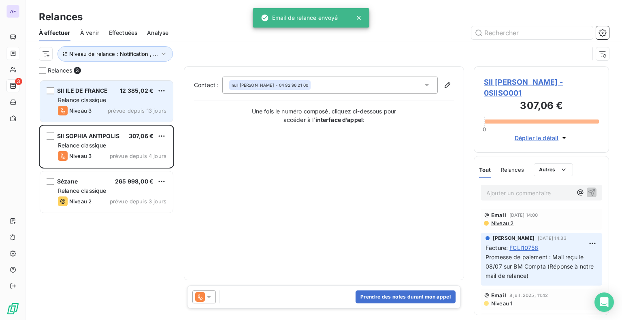
click at [136, 108] on span "prévue depuis 13 jours" at bounding box center [137, 110] width 59 height 6
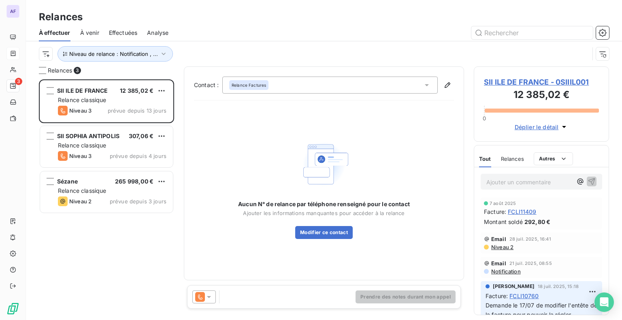
click at [507, 248] on span "Niveau 2" at bounding box center [502, 247] width 23 height 6
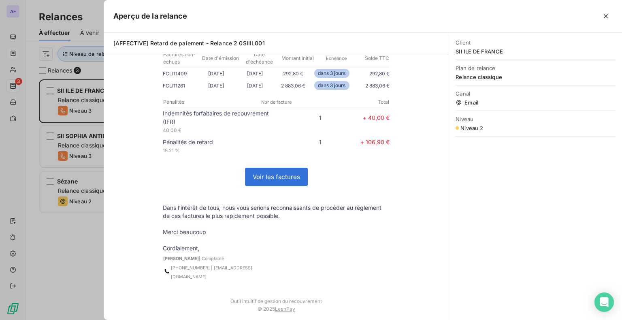
scroll to position [199, 0]
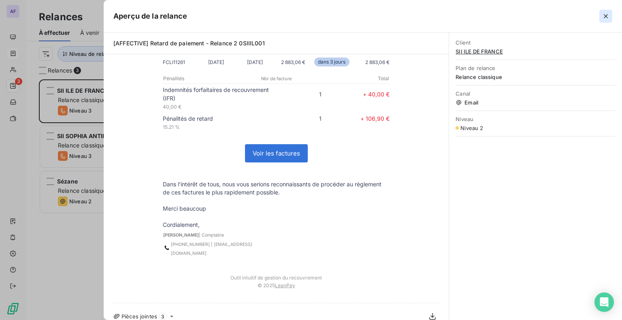
click at [604, 17] on icon "button" at bounding box center [606, 16] width 4 height 4
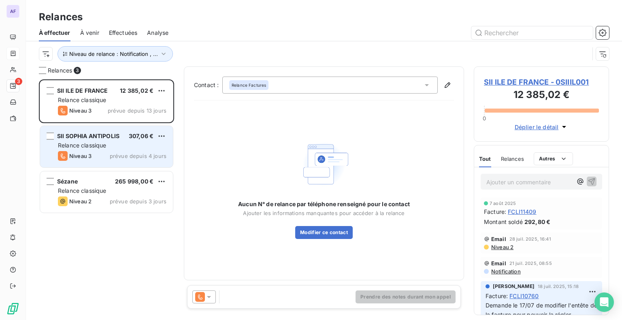
click at [95, 139] on span "SII SOPHIA ANTIPOLIS" at bounding box center [88, 135] width 62 height 7
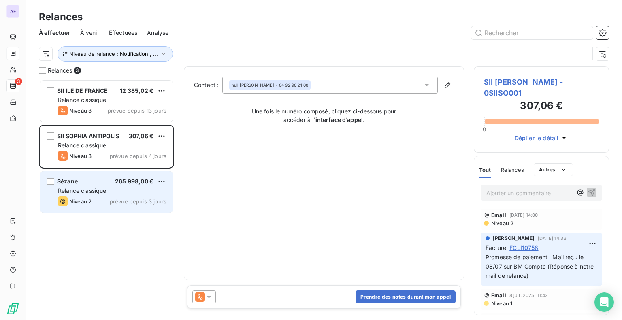
click at [104, 193] on span "Relance classique" at bounding box center [82, 190] width 49 height 7
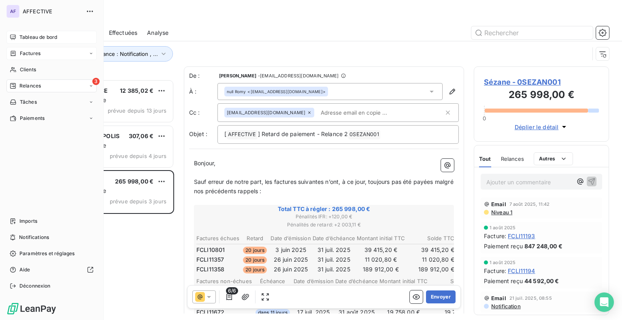
click at [34, 36] on span "Tableau de bord" at bounding box center [38, 37] width 38 height 7
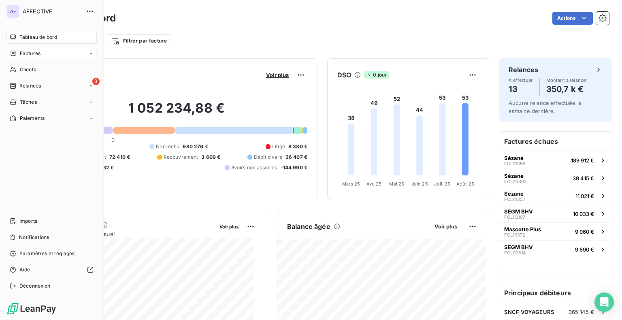
click at [44, 35] on span "Tableau de bord" at bounding box center [38, 37] width 38 height 7
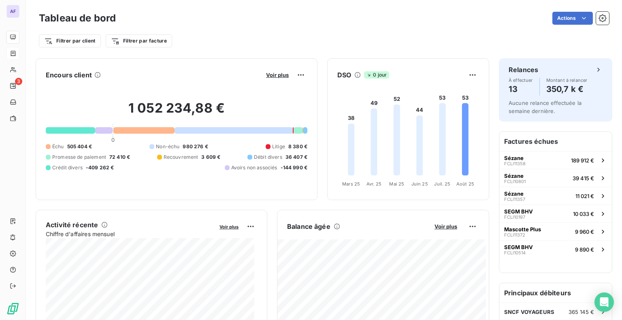
click at [240, 87] on div "1 052 234,88 € 0 Échu 505 404 € Non-échu 980 276 € Litige 8 380 € Promesse de p…" at bounding box center [177, 135] width 262 height 109
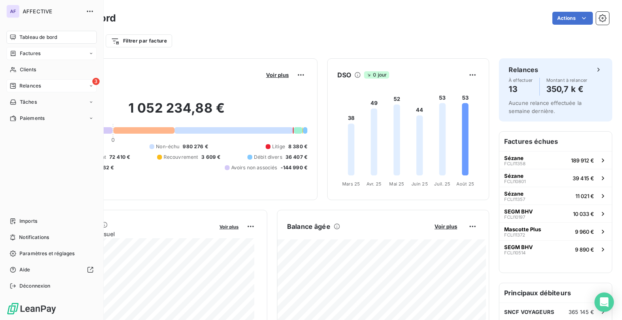
click at [19, 88] on span "Relances" at bounding box center [29, 85] width 21 height 7
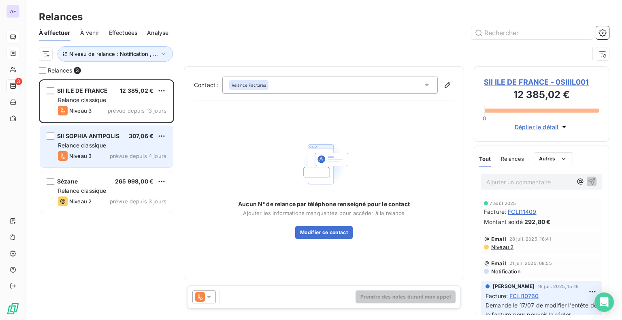
scroll to position [235, 129]
click at [132, 140] on div "SII [PERSON_NAME] 307,06 € Relance classique Niveau 3 prévue depuis 4 jours" at bounding box center [106, 146] width 133 height 41
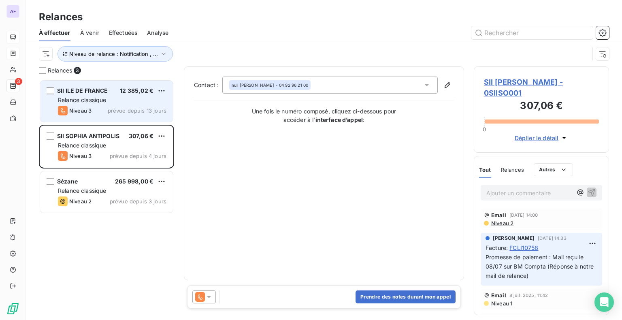
click at [149, 109] on span "prévue depuis 13 jours" at bounding box center [137, 110] width 59 height 6
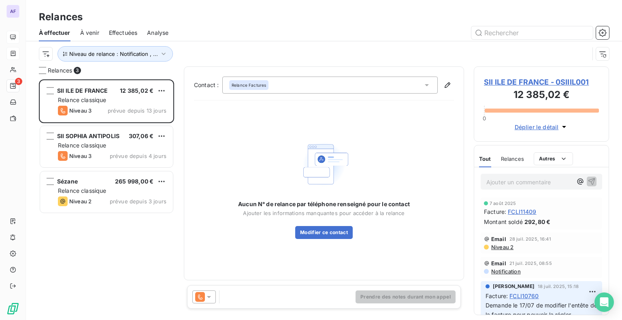
click at [256, 86] on span "Relance Factures" at bounding box center [249, 85] width 34 height 6
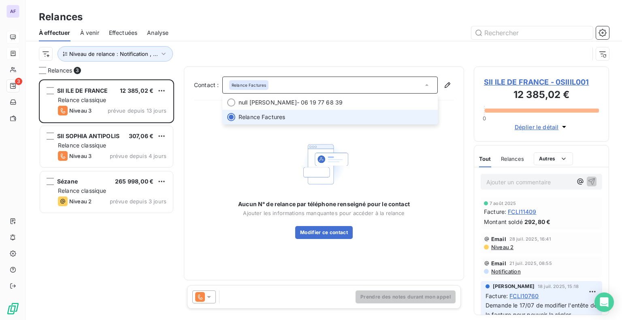
click at [256, 86] on span "Relance Factures" at bounding box center [249, 85] width 34 height 6
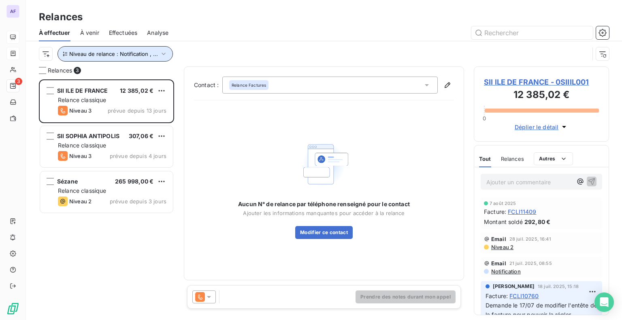
click at [154, 58] on button "Niveau de relance : Notification , ..." at bounding box center [115, 53] width 115 height 15
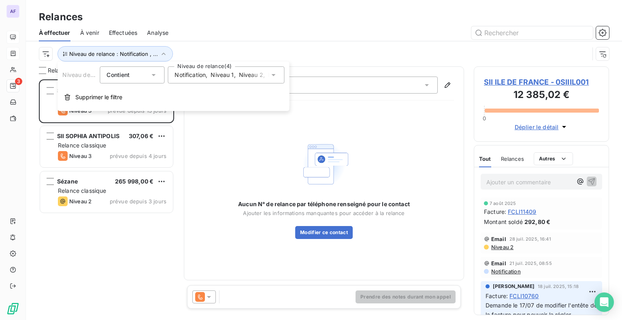
click at [166, 74] on div "Niveau de relance Contient is Niveau de relance (4) Notification , Niveau 1 , N…" at bounding box center [173, 74] width 222 height 17
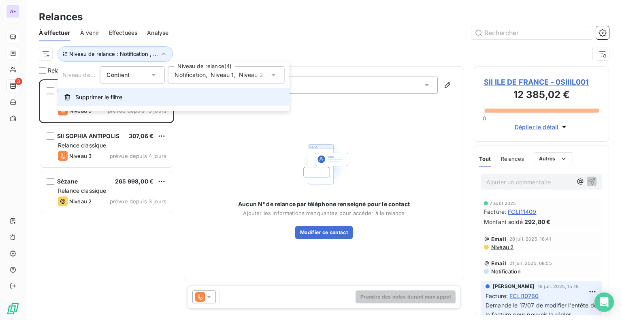
click at [112, 95] on span "Supprimer le filtre" at bounding box center [98, 97] width 47 height 8
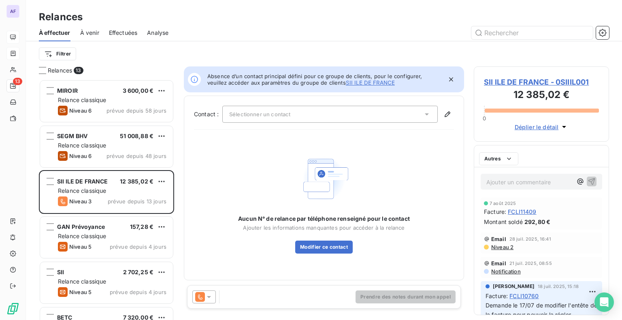
scroll to position [235, 129]
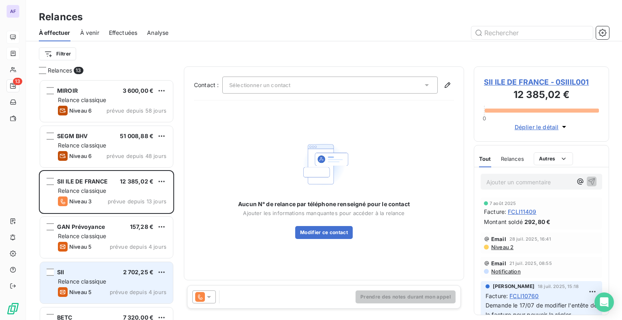
click at [93, 281] on span "Relance classique" at bounding box center [82, 281] width 49 height 7
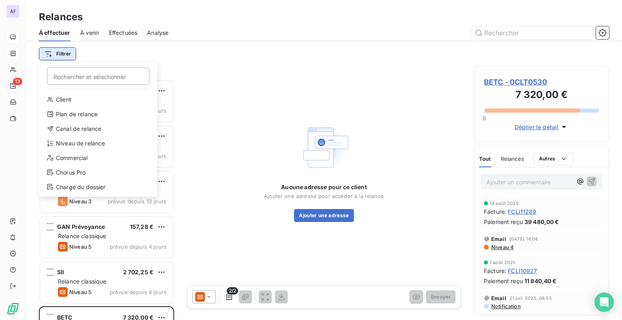
click at [61, 53] on html "AF 13 Relances À effectuer À venir Effectuées Analyse Filtrer Rechercher et sél…" at bounding box center [311, 160] width 622 height 320
click at [95, 145] on div "Niveau de relance" at bounding box center [98, 143] width 112 height 13
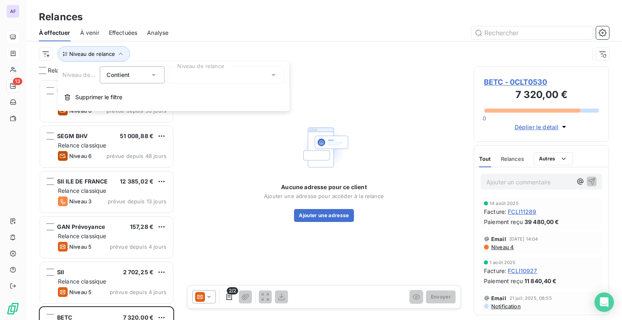
click at [208, 73] on div at bounding box center [226, 74] width 117 height 17
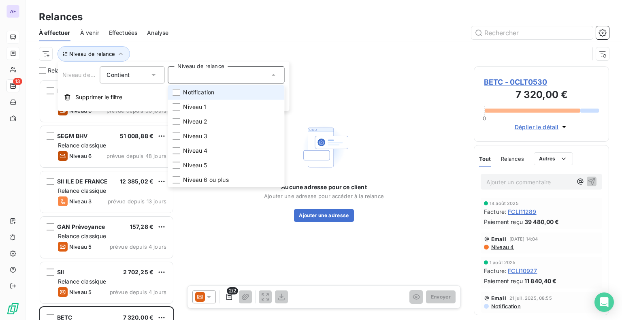
click at [207, 95] on span "Notification" at bounding box center [198, 92] width 31 height 8
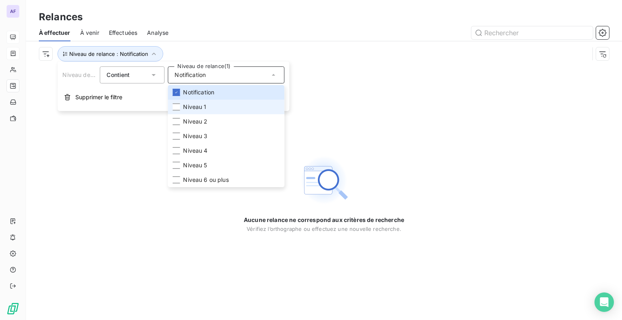
click at [203, 107] on span "Niveau 1" at bounding box center [194, 107] width 23 height 8
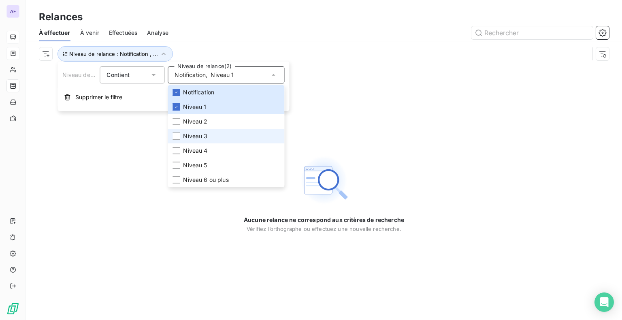
click at [199, 129] on li "Niveau 3" at bounding box center [226, 136] width 117 height 15
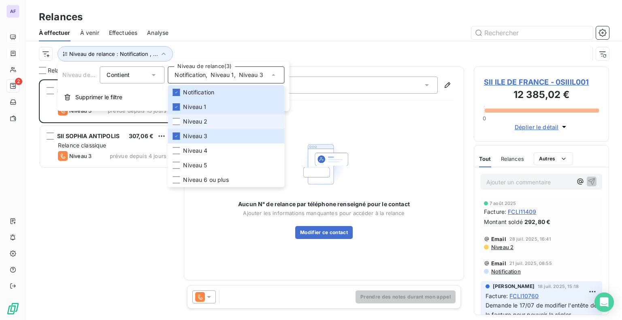
scroll to position [235, 129]
click at [199, 124] on span "Niveau 2" at bounding box center [195, 121] width 24 height 8
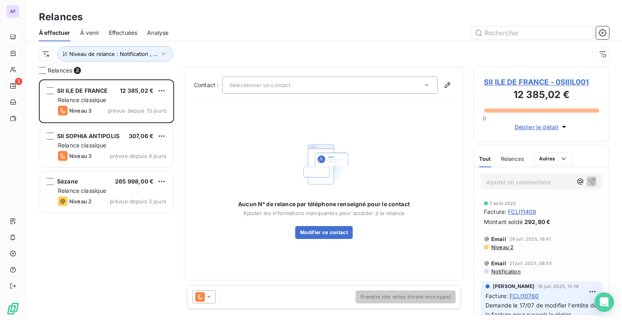
click at [224, 31] on div at bounding box center [393, 32] width 431 height 13
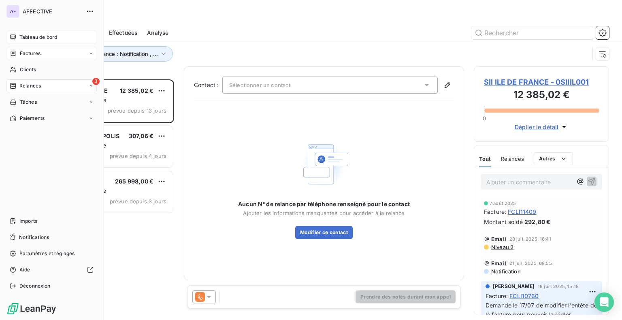
click at [26, 39] on span "Tableau de bord" at bounding box center [38, 37] width 38 height 7
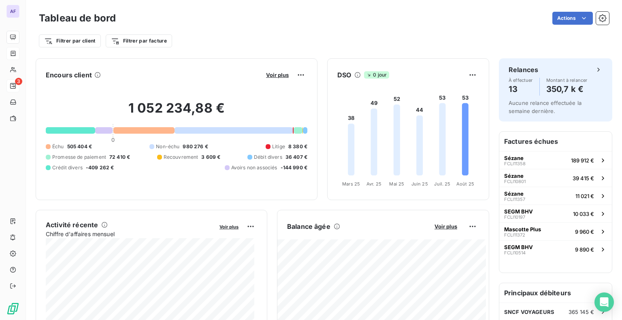
click at [295, 20] on div "Actions" at bounding box center [368, 18] width 484 height 13
click at [271, 77] on span "Voir plus" at bounding box center [277, 75] width 23 height 6
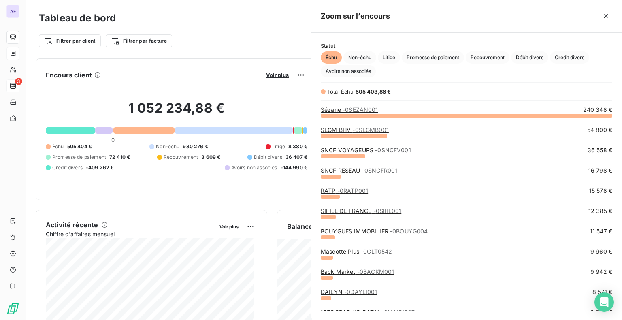
scroll to position [199, 305]
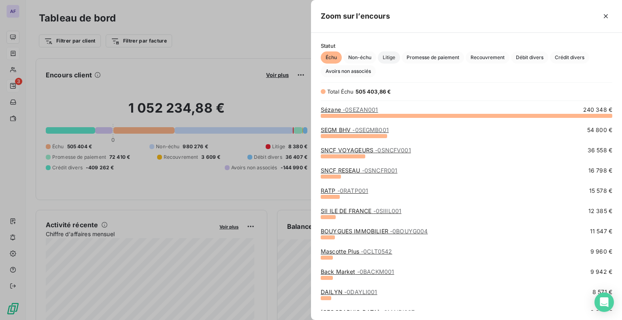
click at [387, 59] on span "Litige" at bounding box center [389, 57] width 22 height 12
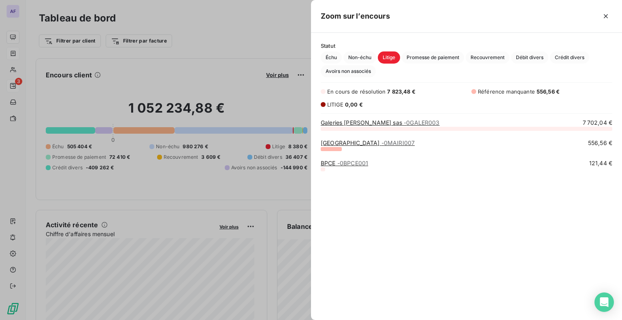
scroll to position [186, 305]
click at [608, 20] on icon "button" at bounding box center [606, 16] width 8 height 8
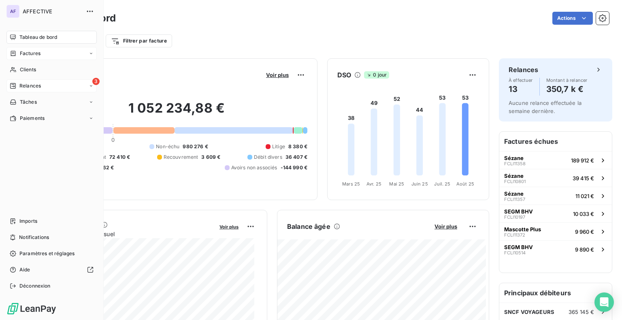
click at [19, 34] on span "Tableau de bord" at bounding box center [38, 37] width 38 height 7
